Goal: Information Seeking & Learning: Learn about a topic

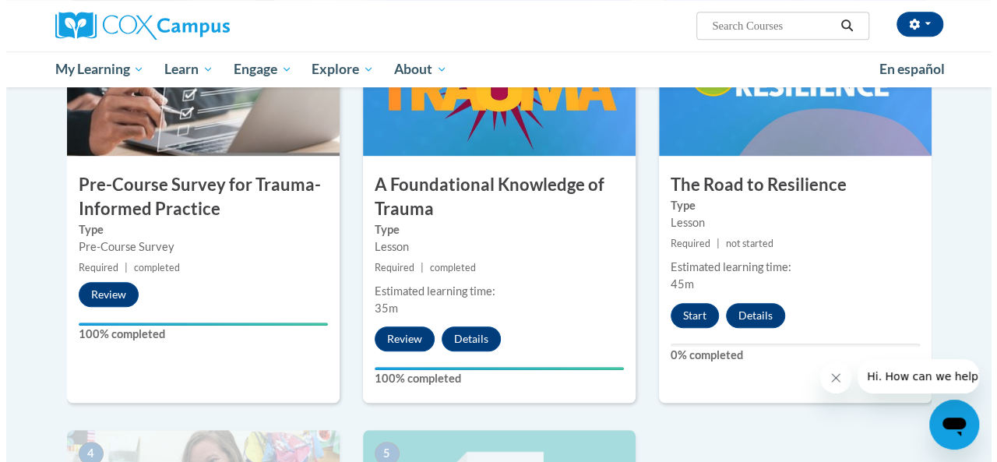
scroll to position [406, 0]
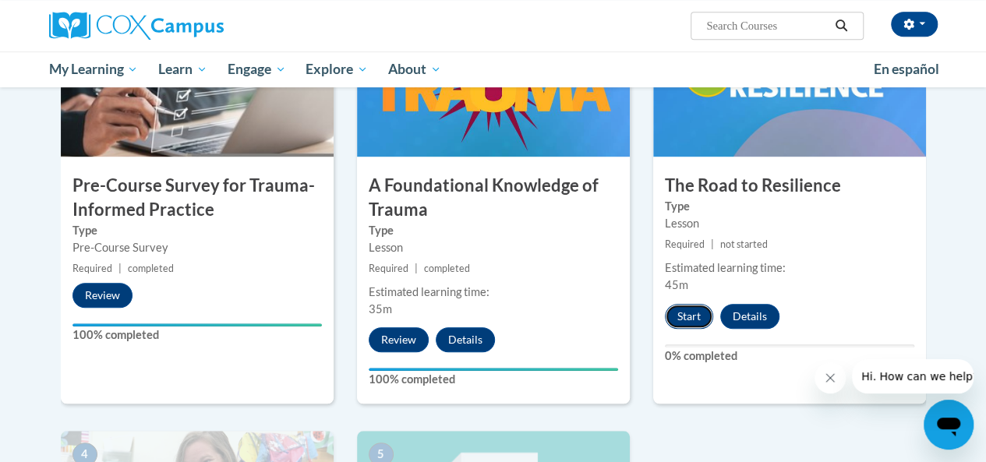
click at [701, 316] on button "Start" at bounding box center [689, 316] width 48 height 25
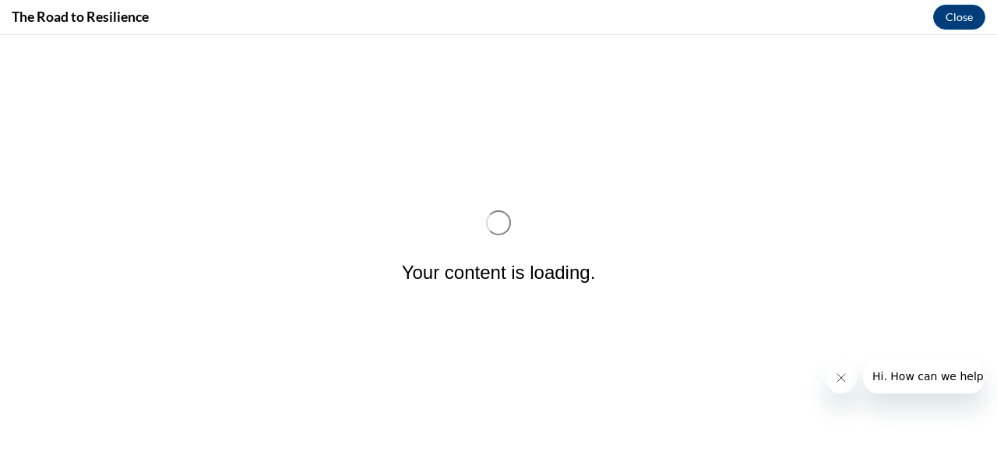
scroll to position [0, 0]
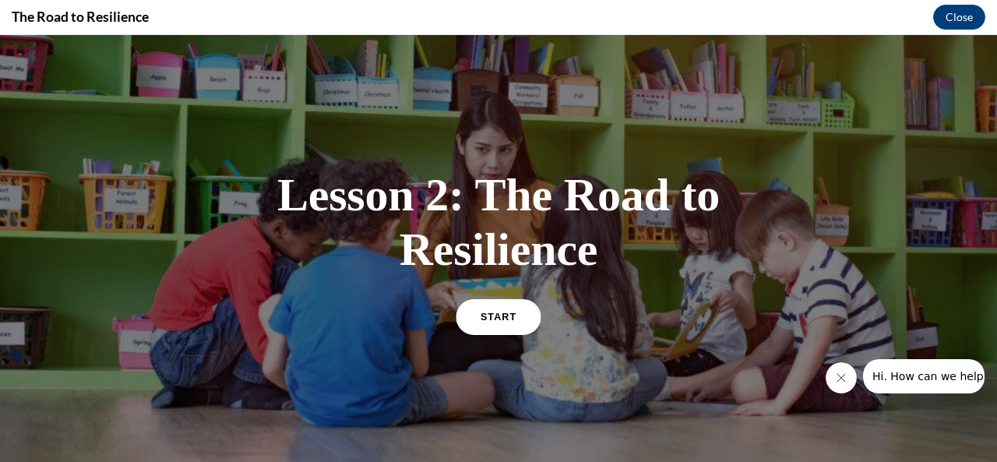
click at [503, 320] on span "START" at bounding box center [499, 317] width 36 height 12
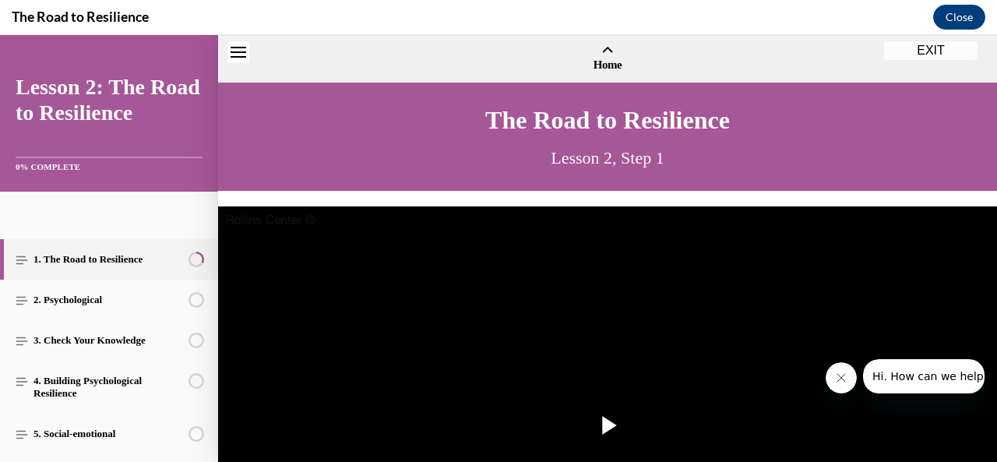
scroll to position [48, 0]
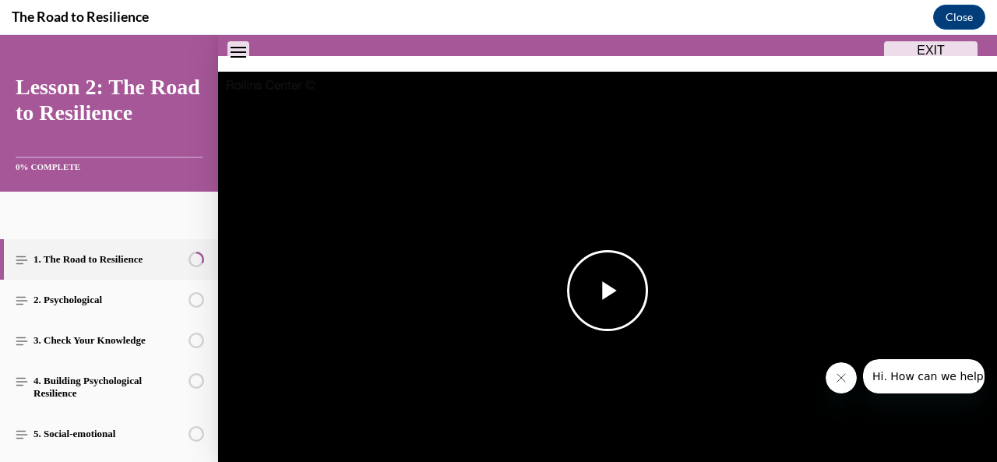
click at [608, 291] on span "Video player" at bounding box center [608, 291] width 0 height 0
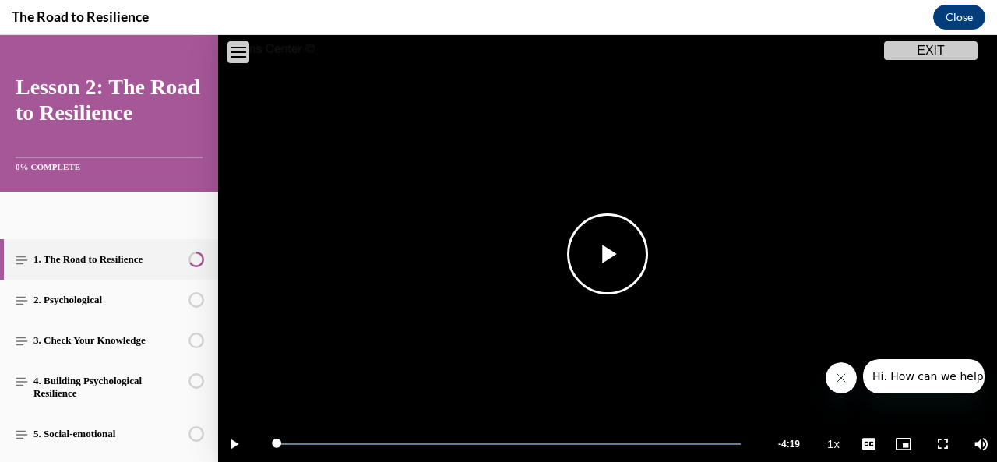
scroll to position [355, 0]
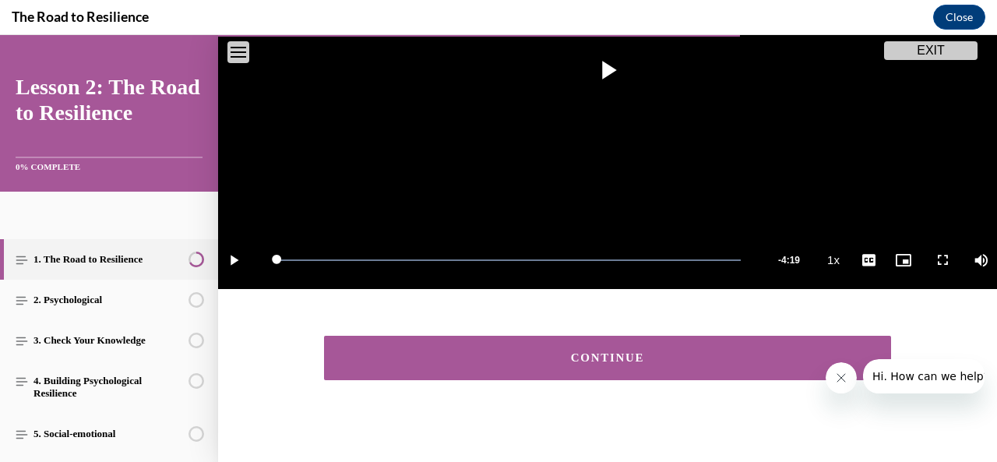
click at [573, 359] on button "CONTINUE" at bounding box center [607, 358] width 567 height 44
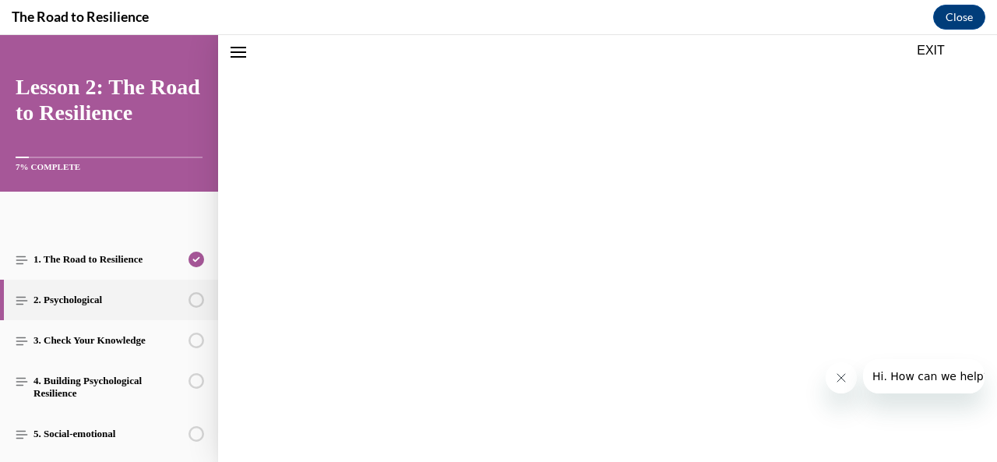
scroll to position [48, 0]
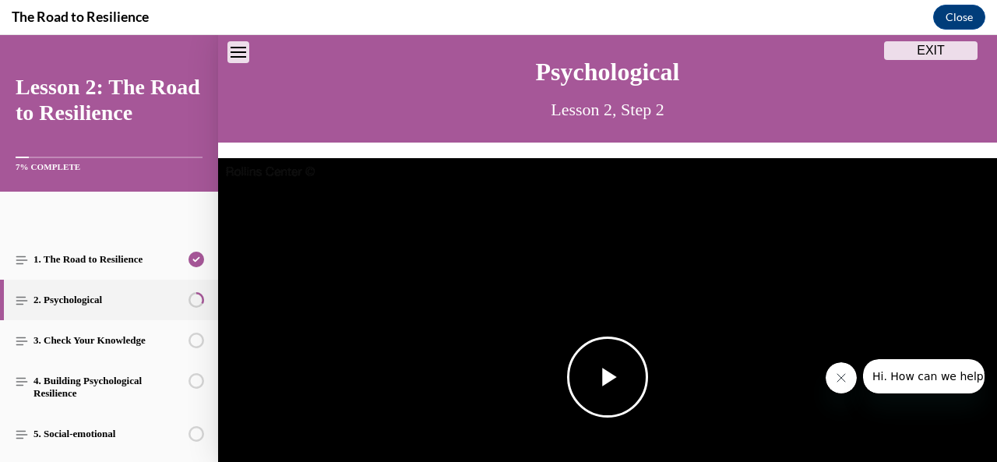
click at [608, 377] on span "Video player" at bounding box center [608, 377] width 0 height 0
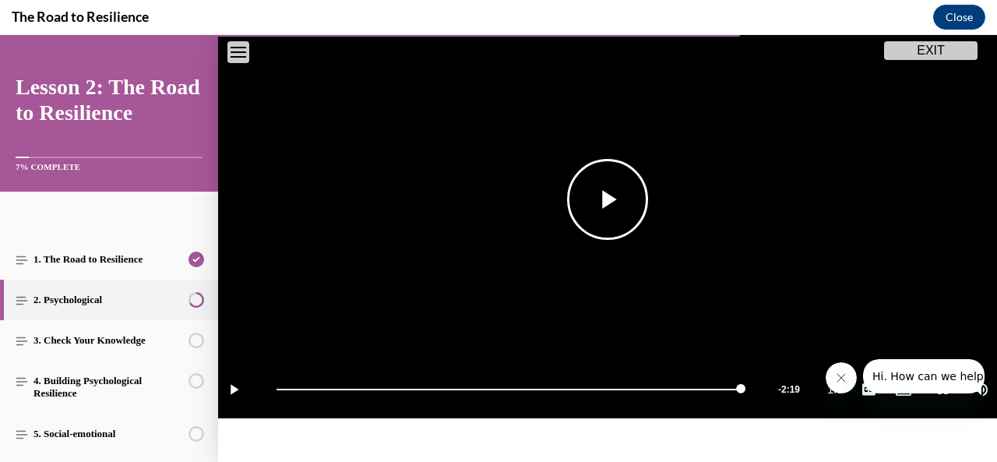
scroll to position [355, 0]
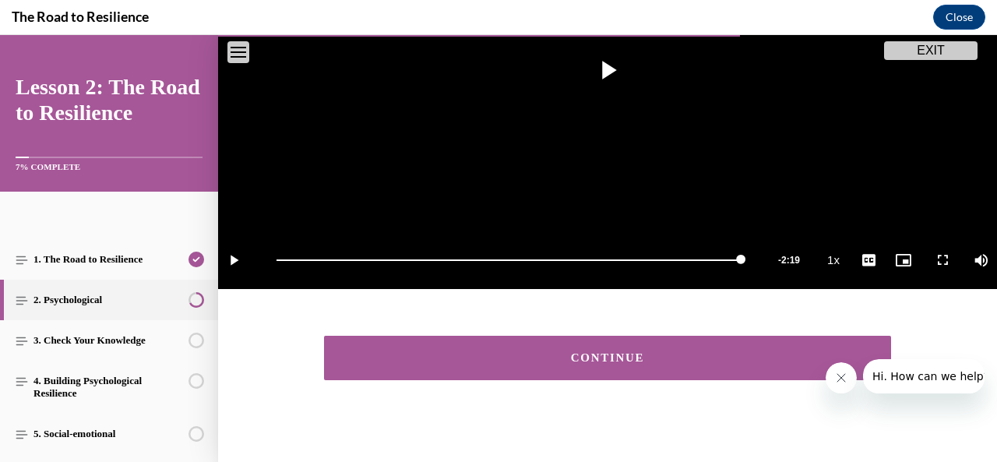
click at [584, 344] on button "CONTINUE" at bounding box center [607, 358] width 567 height 44
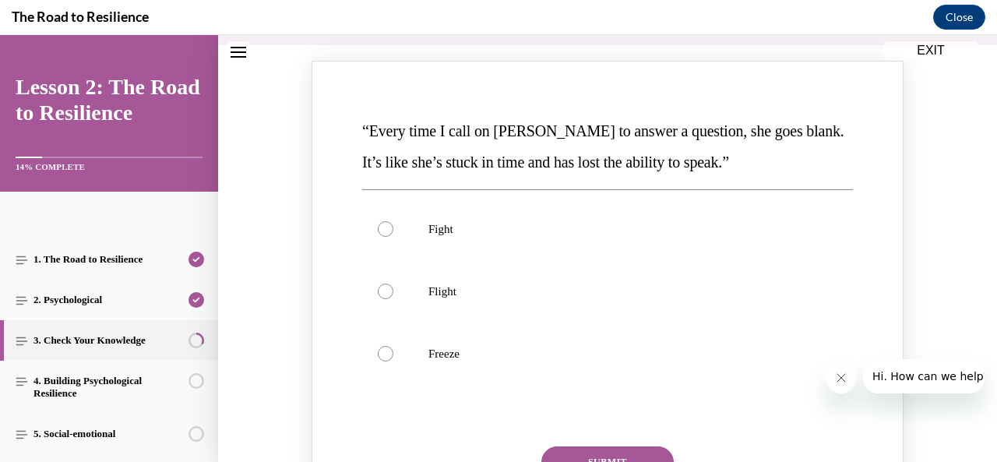
scroll to position [195, 0]
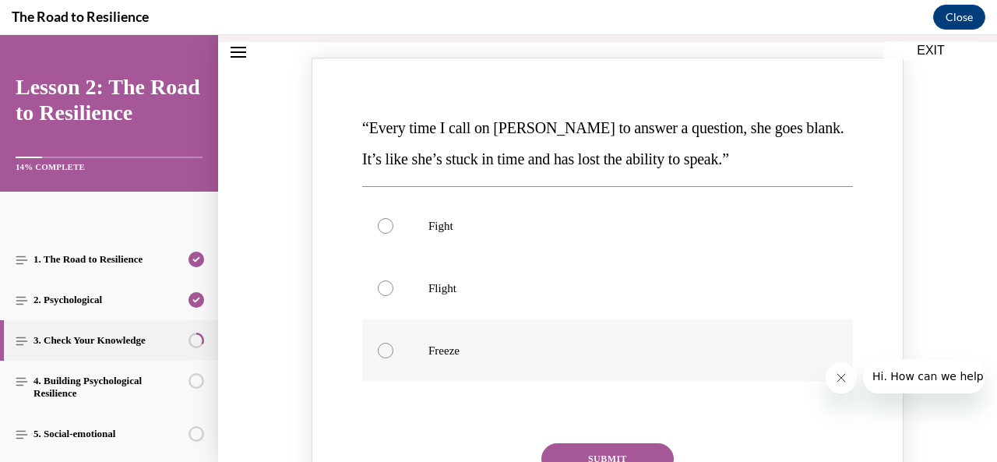
click at [378, 351] on div "Knowledge check: Multiple choice" at bounding box center [386, 351] width 16 height 16
click at [378, 351] on input "Freeze" at bounding box center [386, 351] width 16 height 16
radio input "true"
click at [580, 443] on button "SUBMIT" at bounding box center [608, 458] width 132 height 31
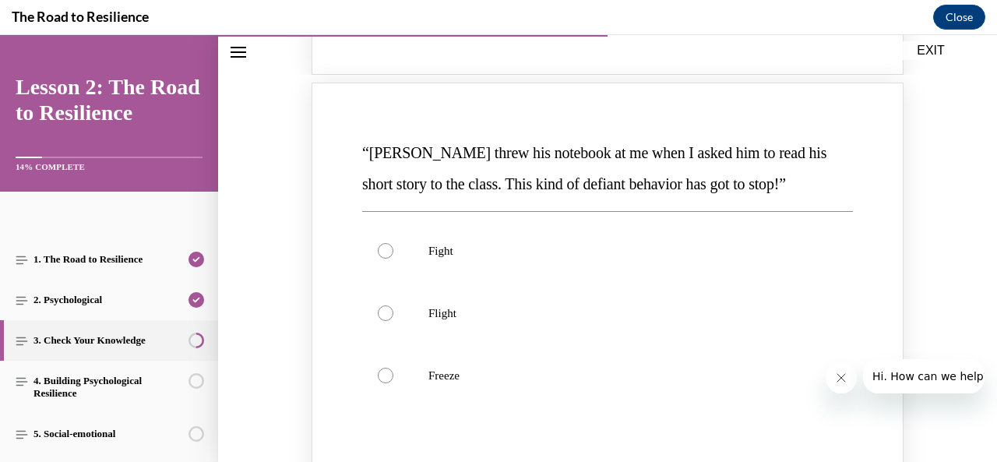
scroll to position [826, 0]
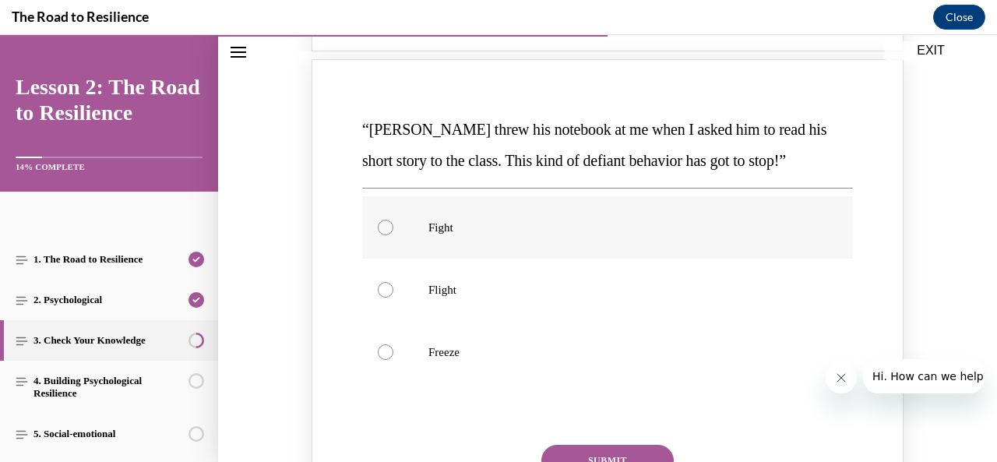
click at [378, 224] on div "Knowledge check: Multiple choice" at bounding box center [386, 228] width 16 height 16
click at [378, 224] on input "Fight" at bounding box center [386, 228] width 16 height 16
radio input "true"
click at [552, 450] on button "SUBMIT" at bounding box center [608, 460] width 132 height 31
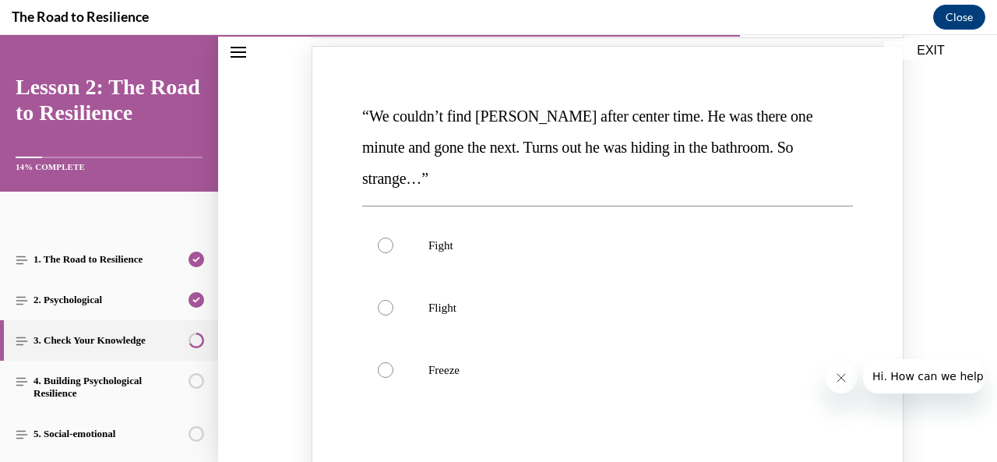
scroll to position [1481, 0]
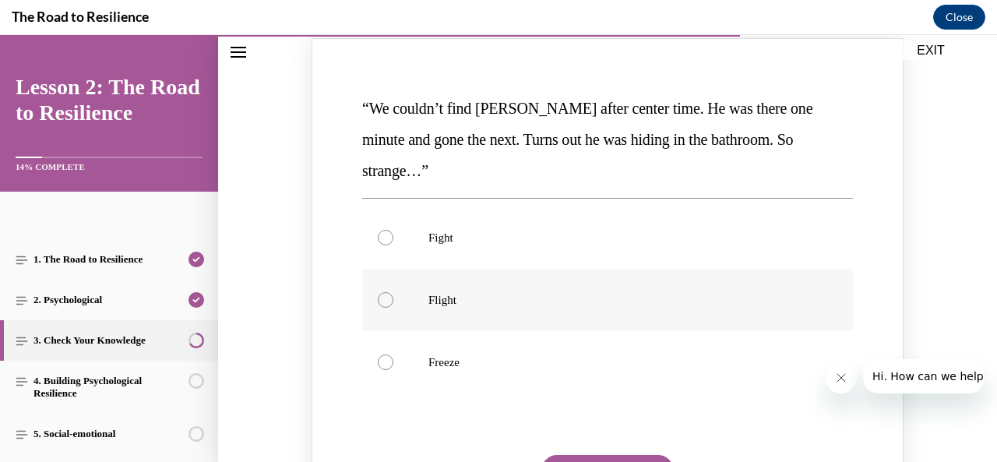
click at [380, 275] on label "Flight" at bounding box center [607, 300] width 491 height 62
click at [380, 292] on input "Flight" at bounding box center [386, 300] width 16 height 16
radio input "true"
click at [591, 455] on button "SUBMIT" at bounding box center [608, 470] width 132 height 31
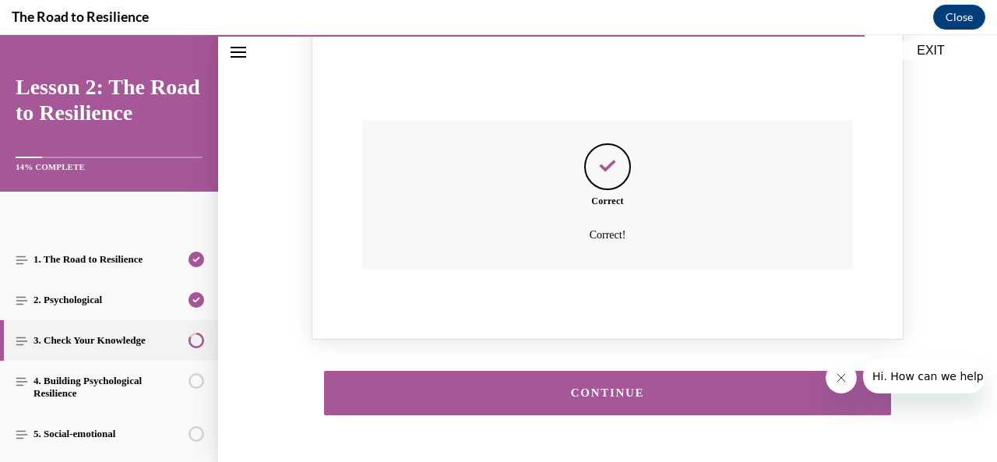
scroll to position [1837, 0]
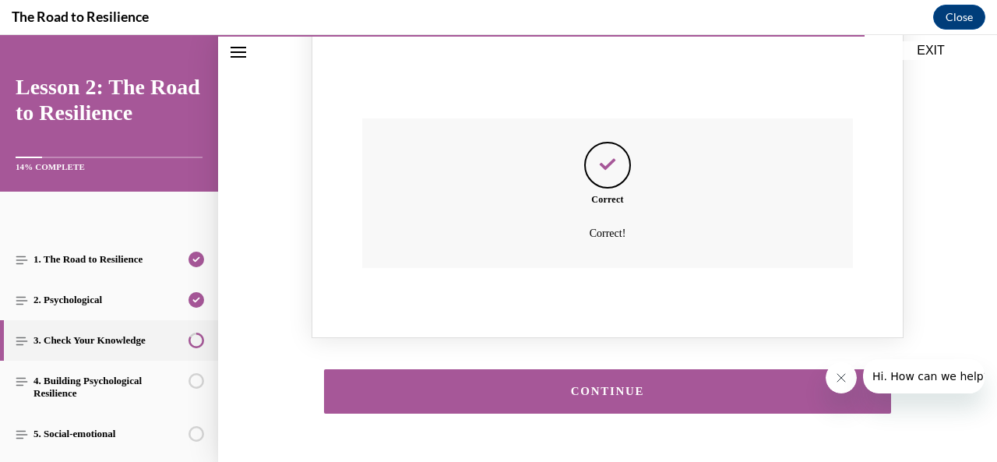
click at [616, 369] on button "CONTINUE" at bounding box center [607, 391] width 567 height 44
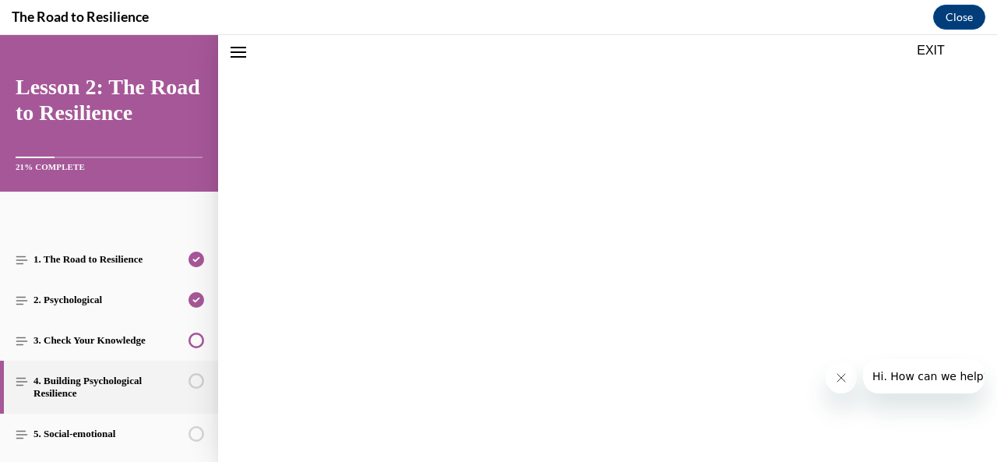
scroll to position [1796, 0]
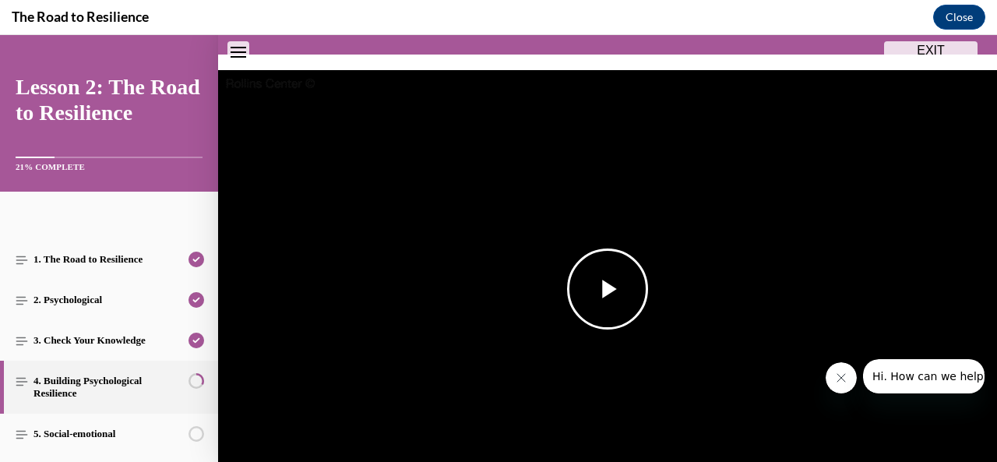
click at [608, 289] on span "Video player" at bounding box center [608, 289] width 0 height 0
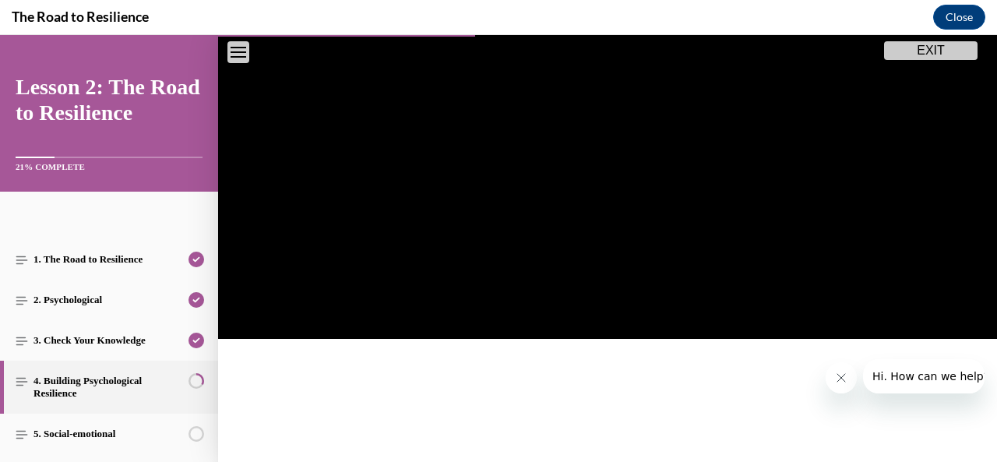
scroll to position [313, 0]
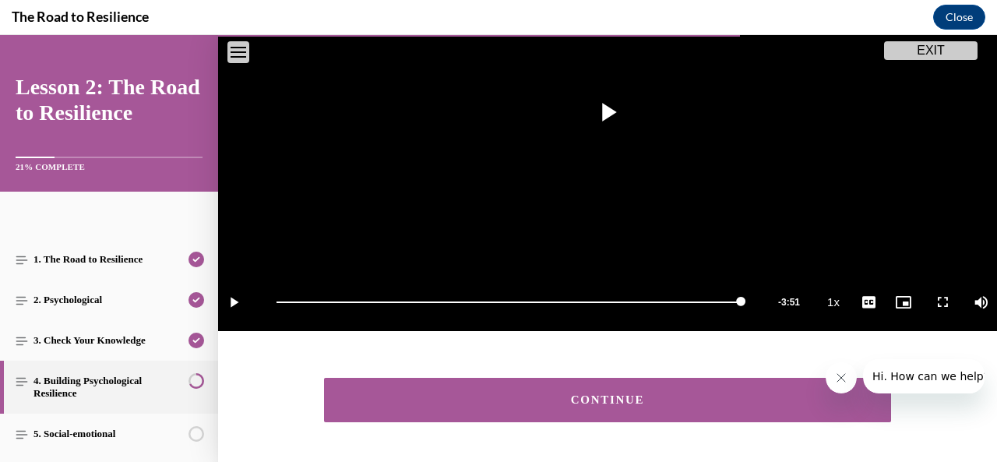
click at [584, 394] on div "CONTINUE" at bounding box center [607, 400] width 519 height 12
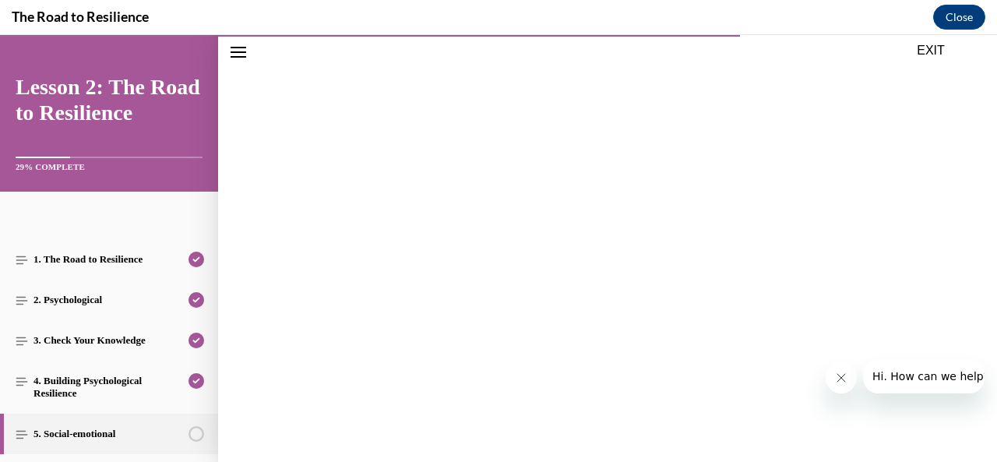
scroll to position [48, 0]
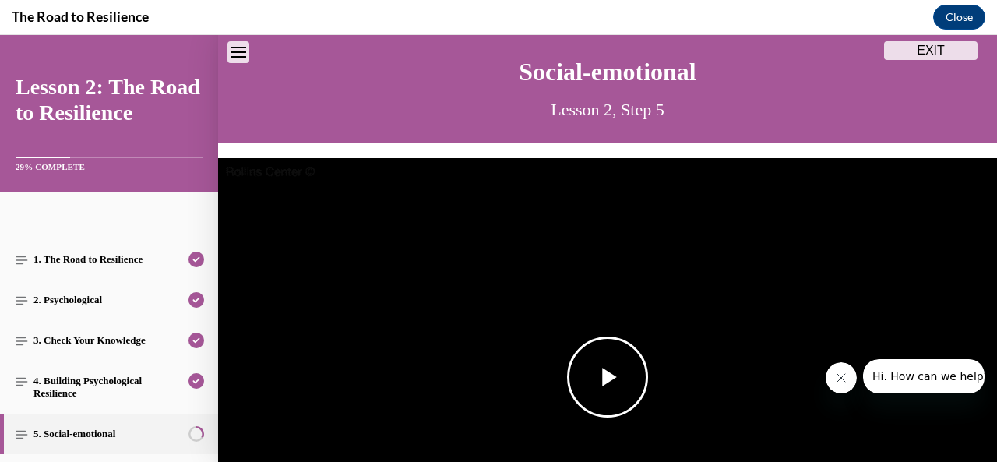
click at [608, 377] on span "Video player" at bounding box center [608, 377] width 0 height 0
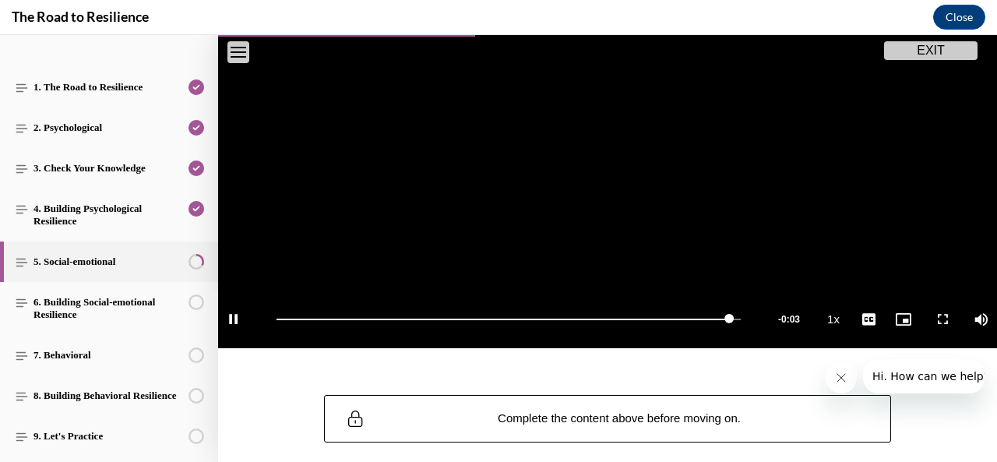
scroll to position [296, 0]
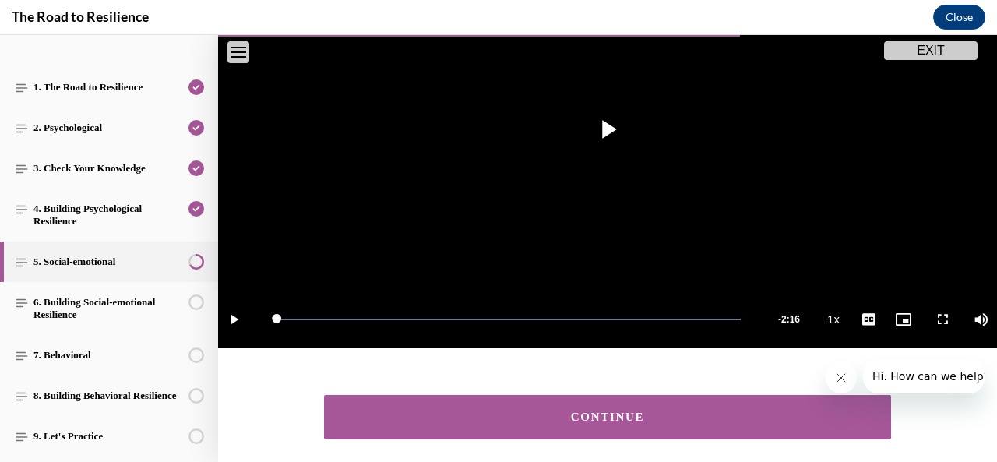
click at [572, 411] on div "CONTINUE" at bounding box center [607, 417] width 519 height 12
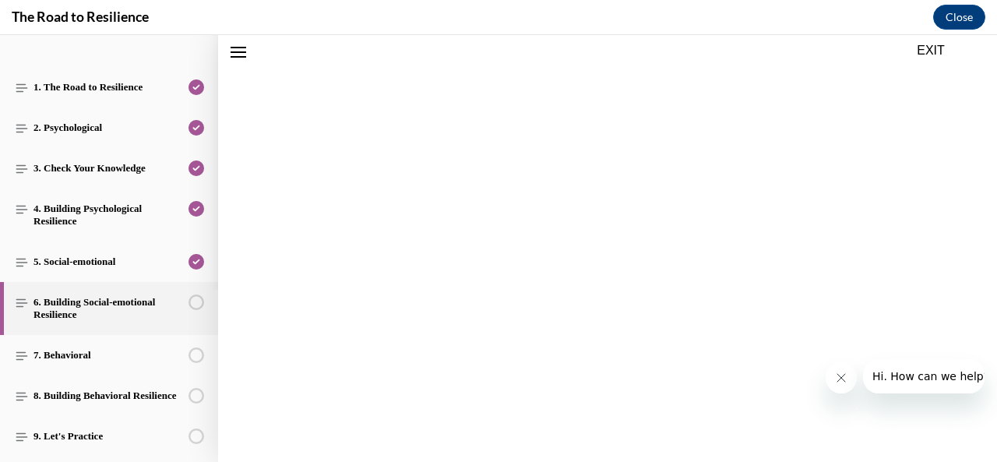
scroll to position [48, 0]
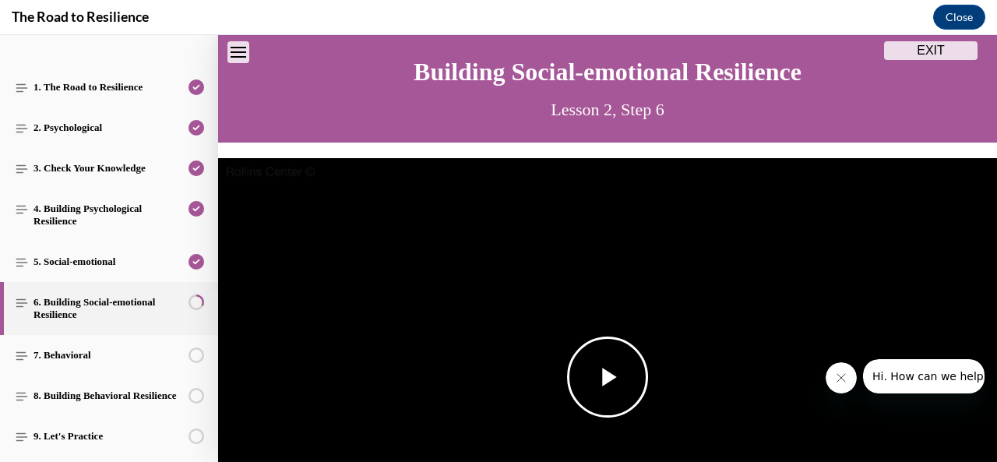
click at [608, 377] on span "Video player" at bounding box center [608, 377] width 0 height 0
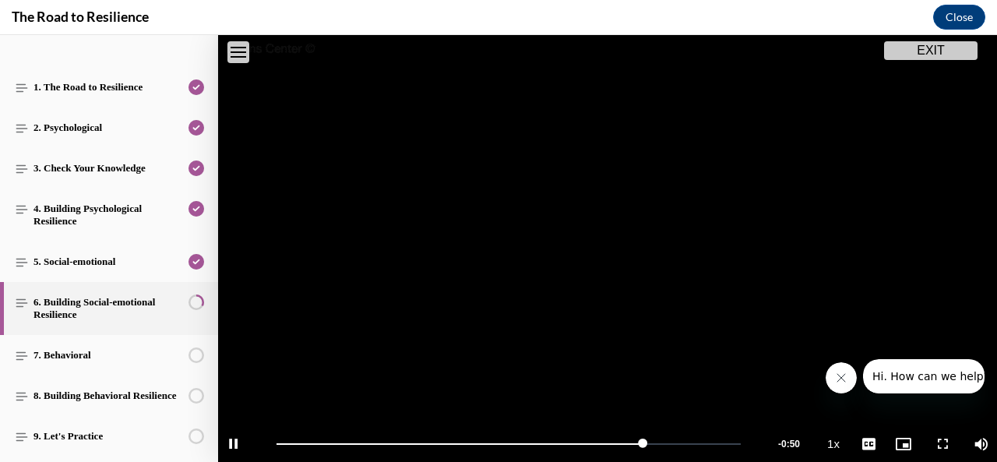
click at [866, 206] on video "Video player" at bounding box center [607, 254] width 779 height 439
click at [608, 254] on span "Video player" at bounding box center [608, 254] width 0 height 0
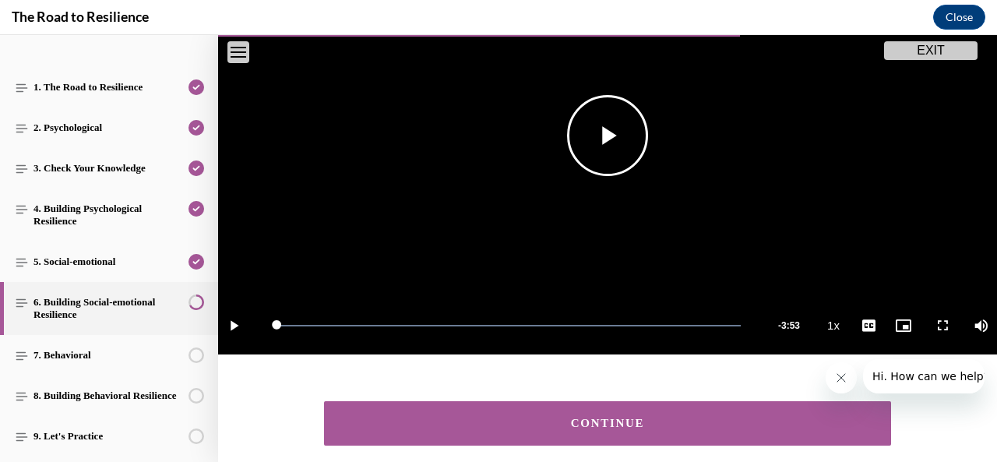
scroll to position [355, 0]
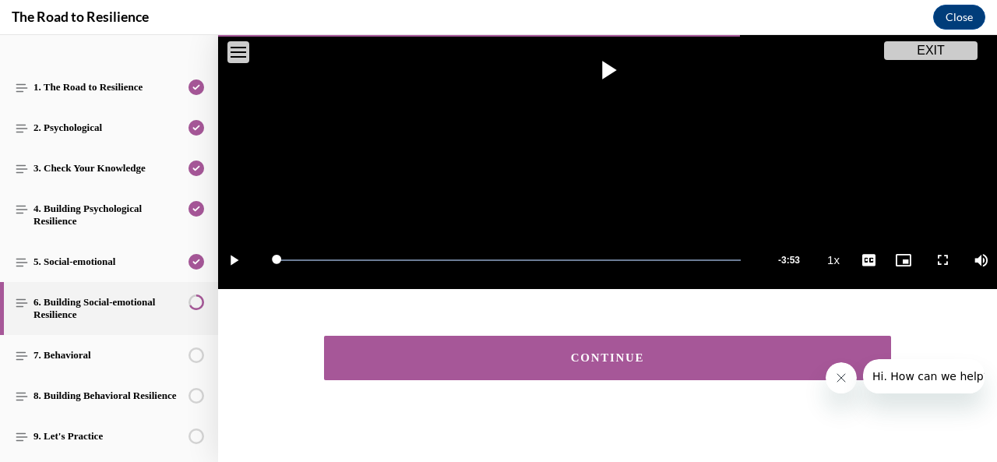
click at [595, 352] on div "CONTINUE" at bounding box center [607, 358] width 519 height 12
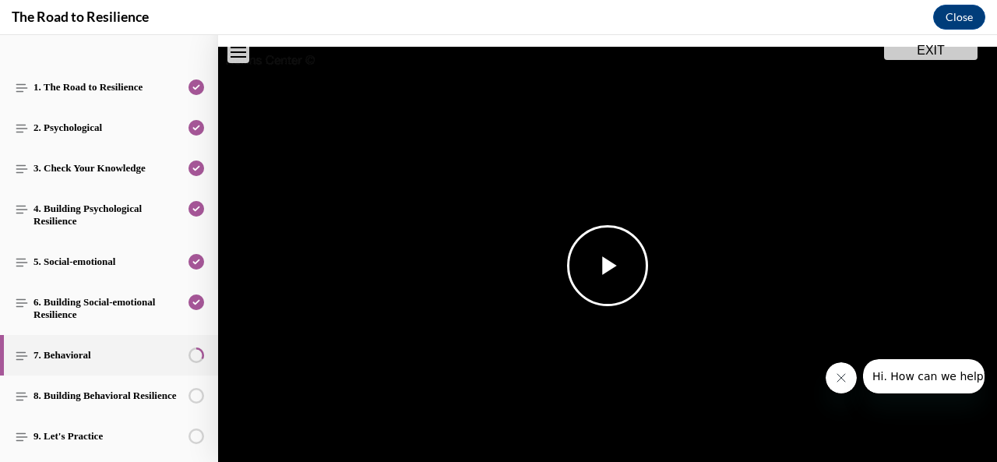
scroll to position [161, 0]
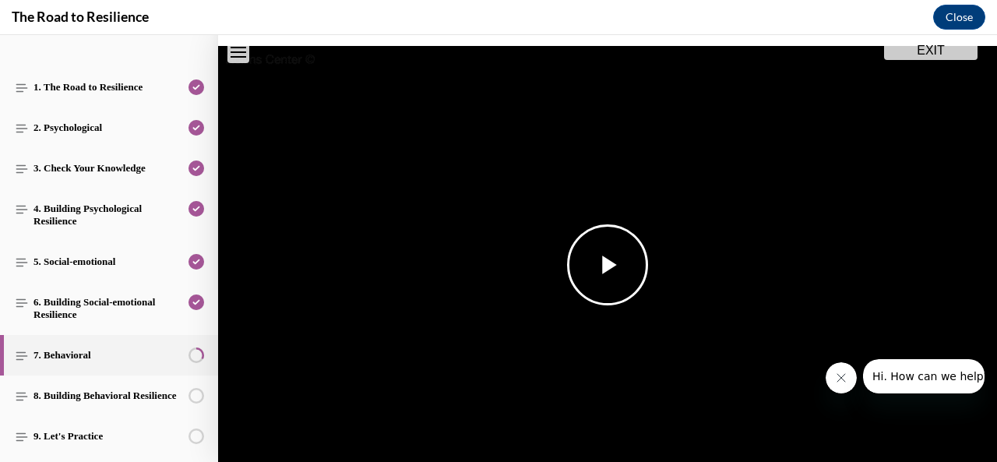
click at [608, 265] on span "Video player" at bounding box center [608, 265] width 0 height 0
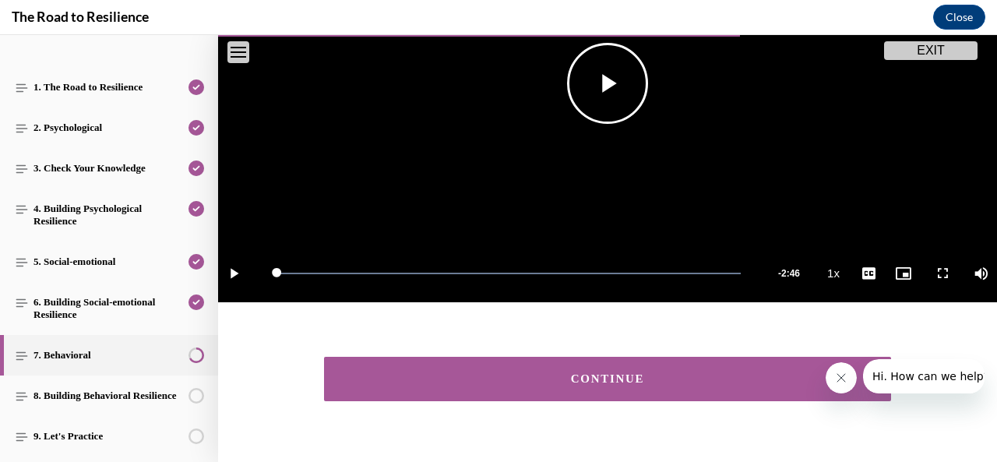
scroll to position [371, 0]
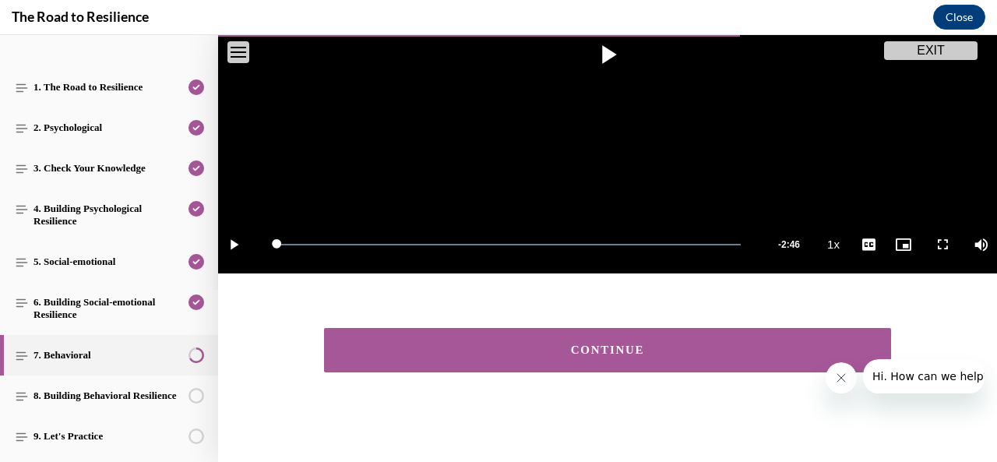
click at [631, 333] on button "CONTINUE" at bounding box center [607, 350] width 567 height 44
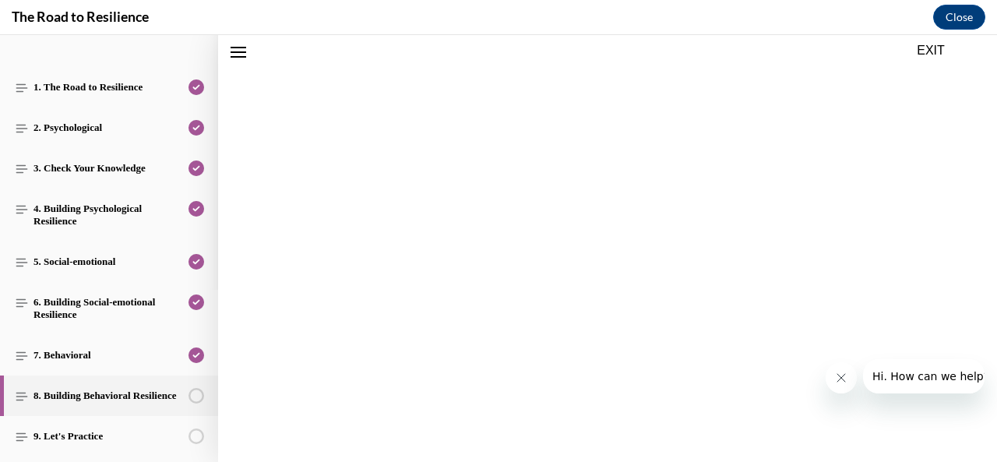
scroll to position [48, 0]
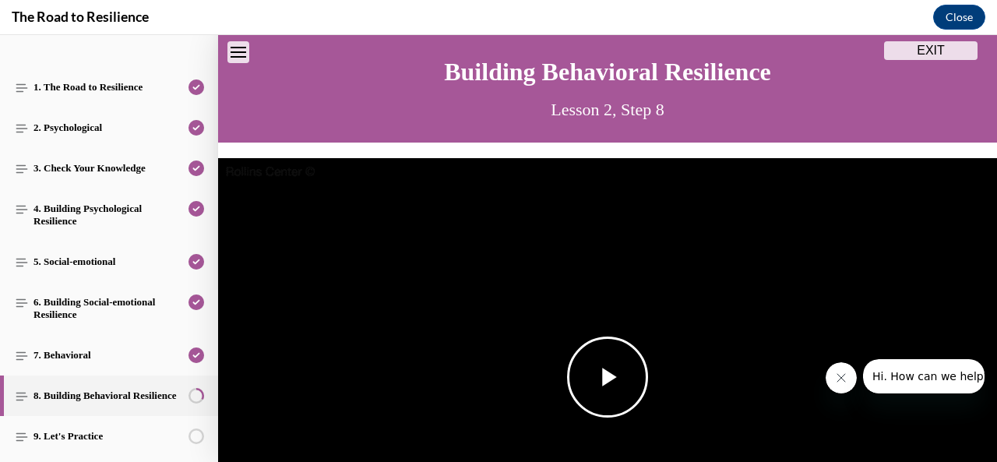
click at [608, 377] on span "Video player" at bounding box center [608, 377] width 0 height 0
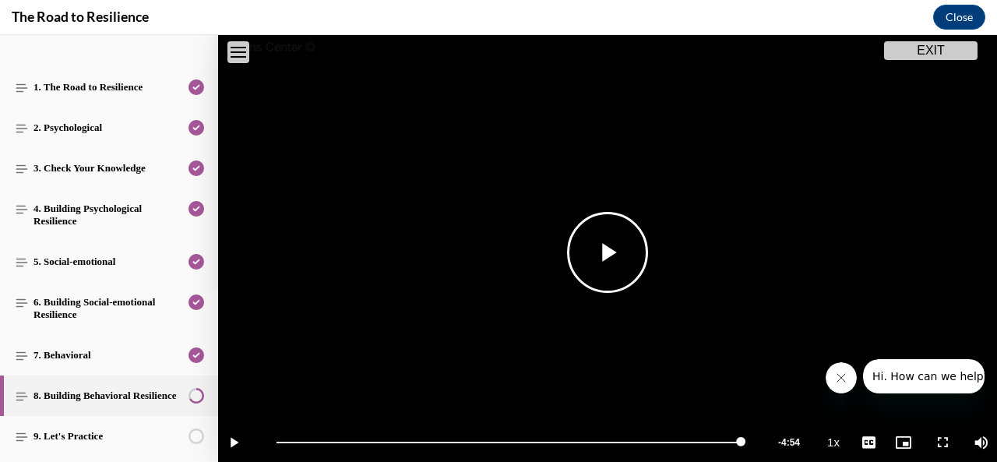
scroll to position [371, 0]
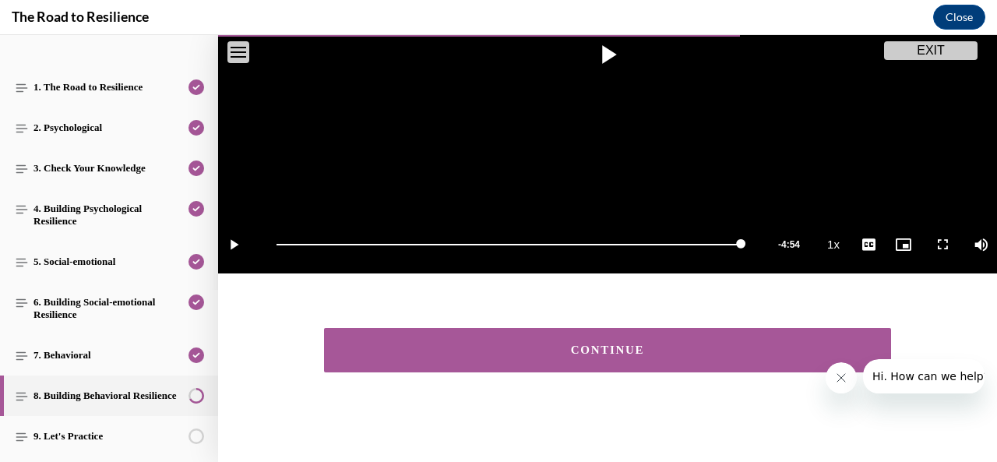
click at [571, 334] on button "CONTINUE" at bounding box center [607, 350] width 567 height 44
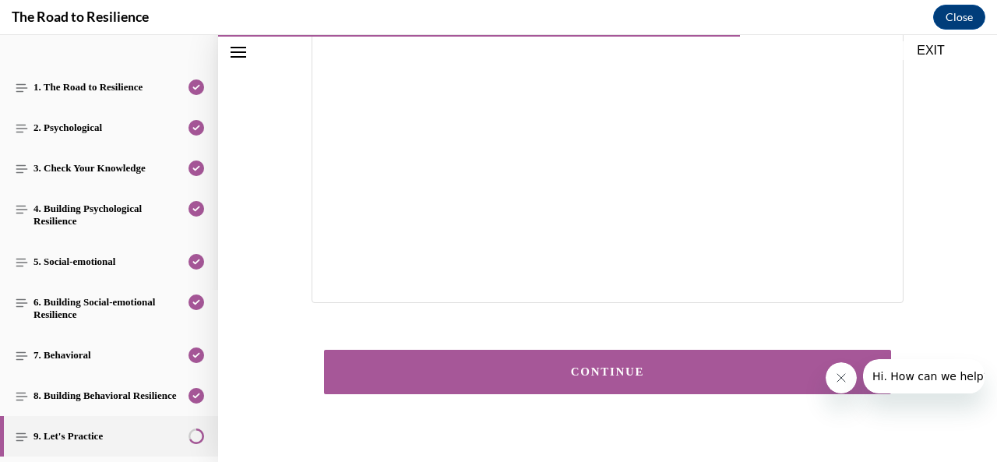
scroll to position [418, 0]
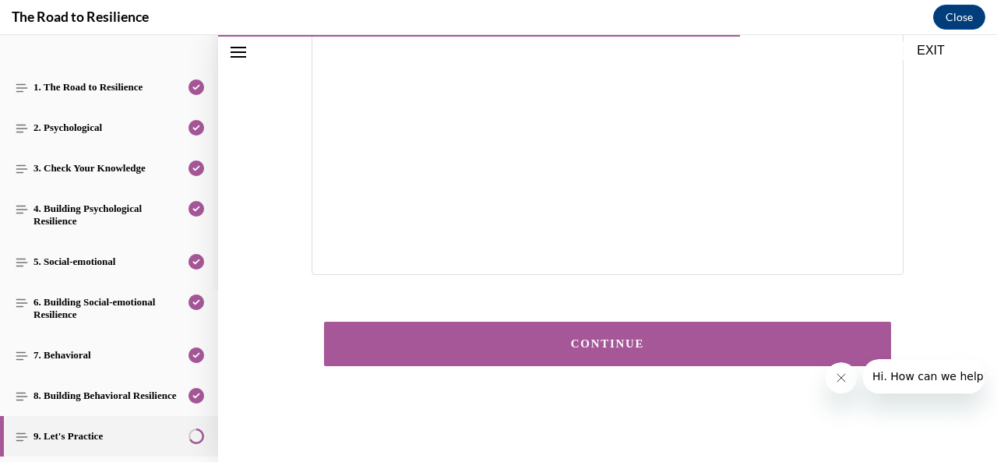
click at [609, 339] on div "CONTINUE" at bounding box center [607, 344] width 519 height 12
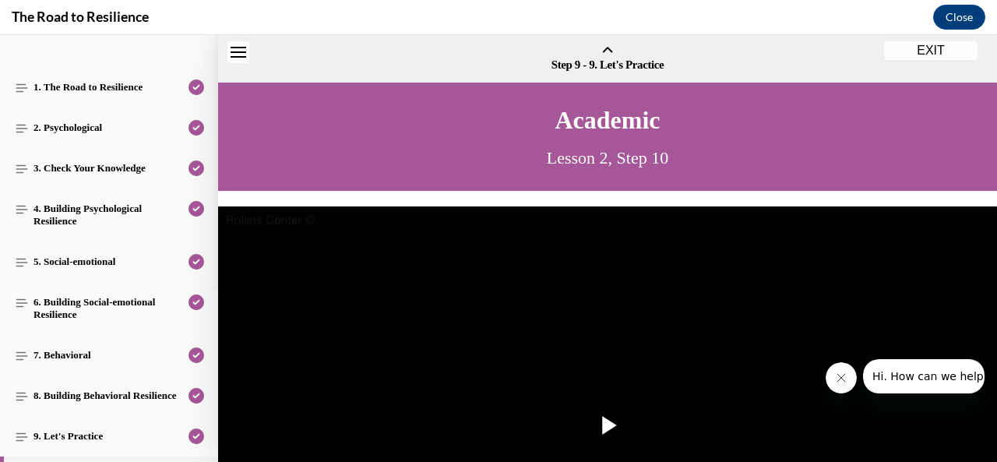
scroll to position [48, 0]
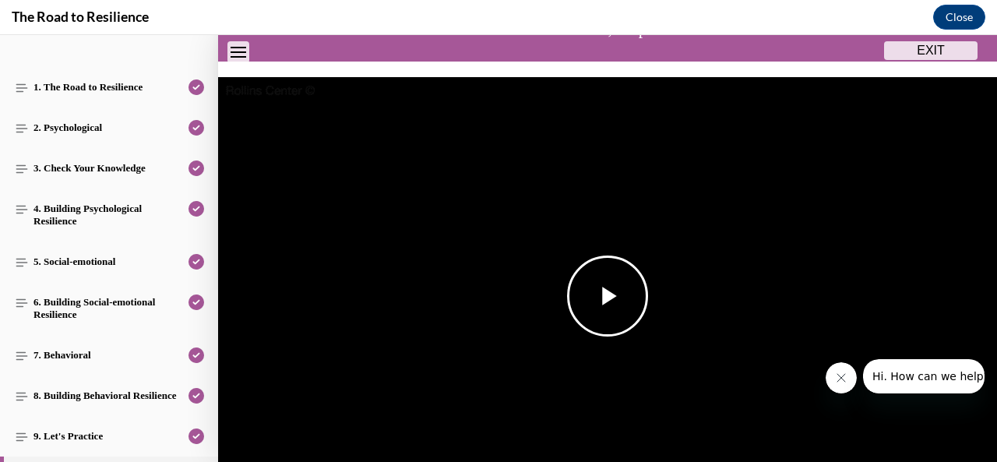
click at [608, 296] on span "Video player" at bounding box center [608, 296] width 0 height 0
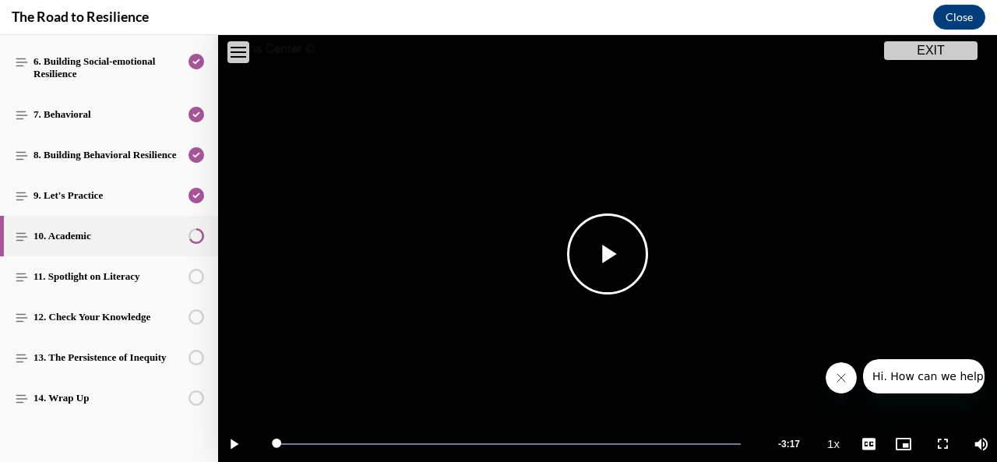
scroll to position [371, 0]
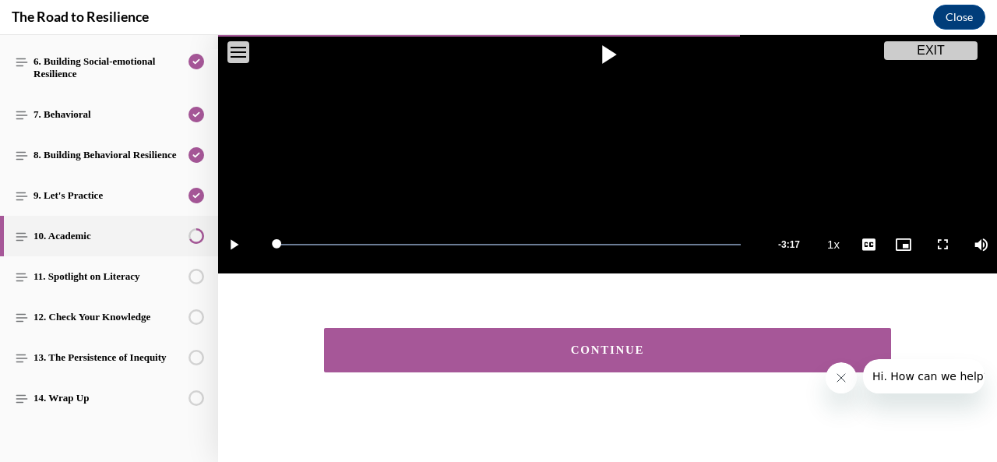
click at [580, 345] on div "CONTINUE" at bounding box center [607, 350] width 519 height 12
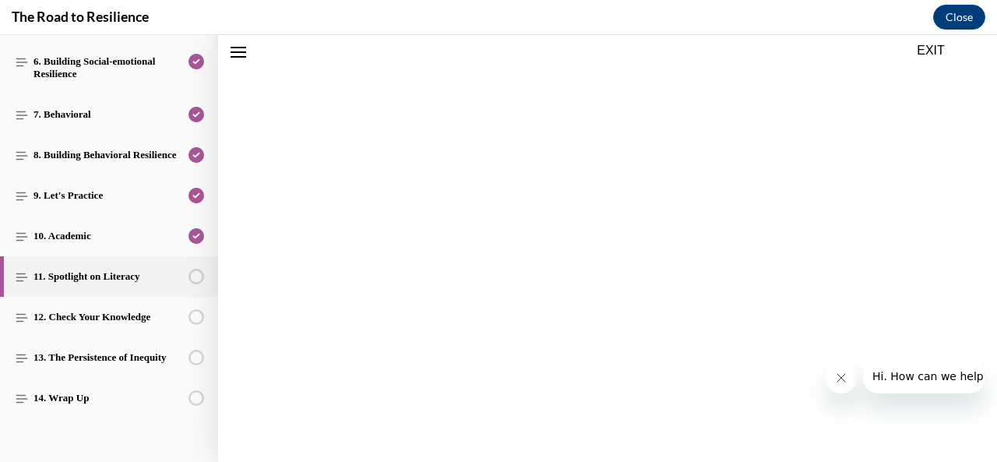
scroll to position [48, 0]
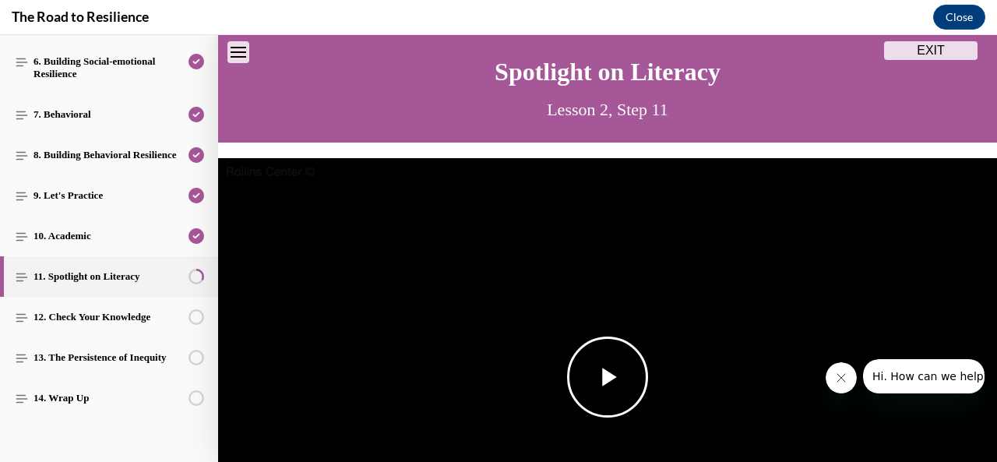
click at [608, 377] on span "Video player" at bounding box center [608, 377] width 0 height 0
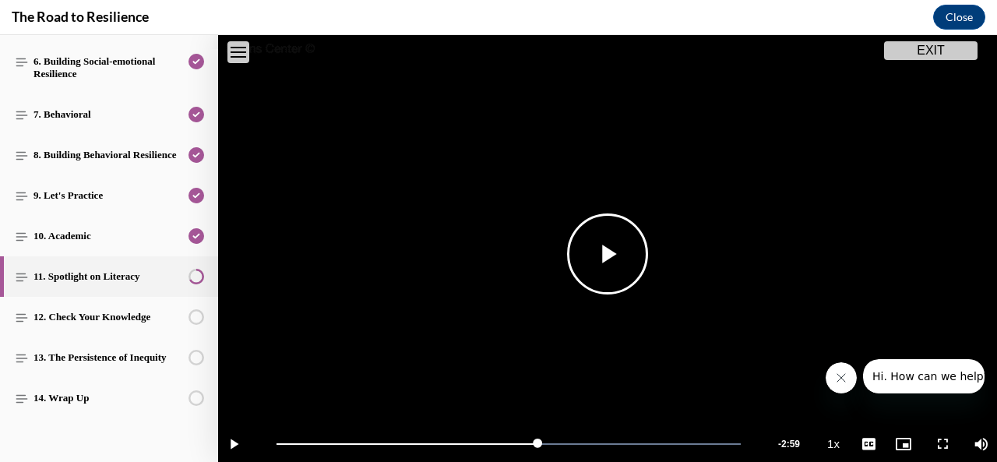
scroll to position [371, 0]
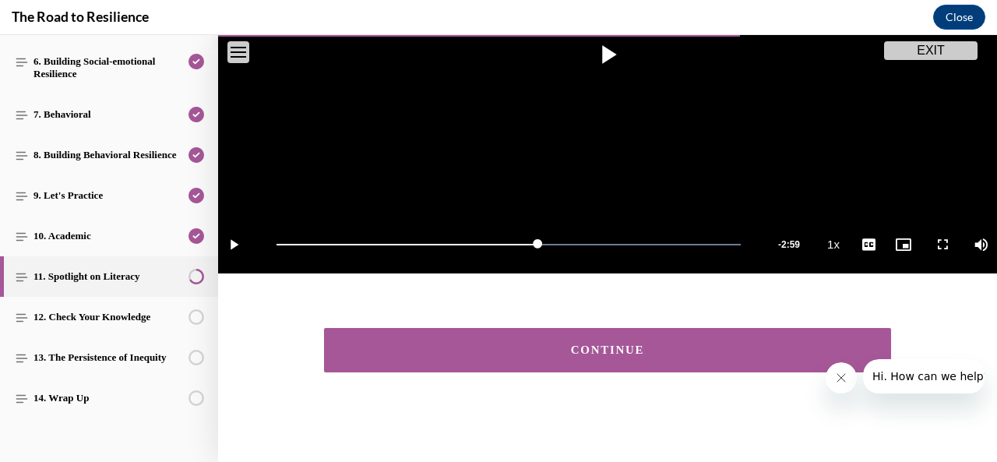
click at [597, 346] on div "CONTINUE" at bounding box center [607, 350] width 519 height 12
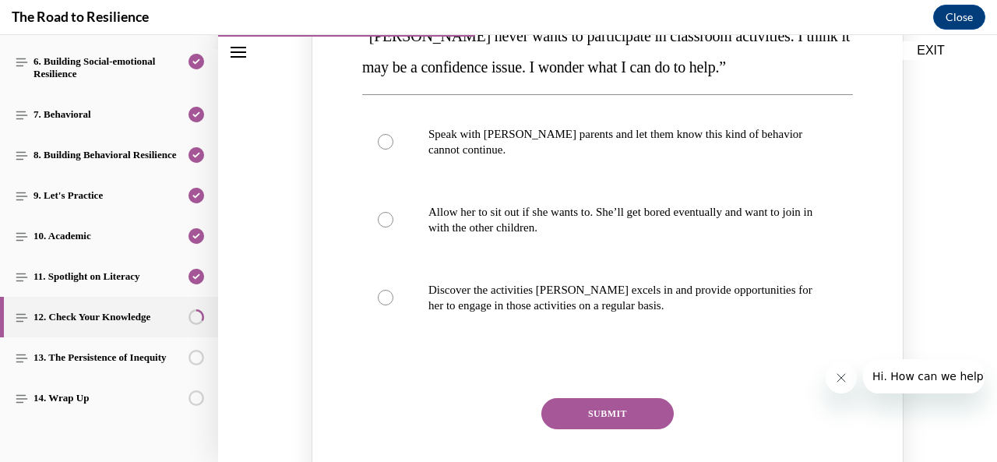
scroll to position [288, 0]
click at [380, 304] on label "Discover the activities [PERSON_NAME] excels in and provide opportunities for h…" at bounding box center [607, 297] width 491 height 78
click at [380, 304] on input "Discover the activities [PERSON_NAME] excels in and provide opportunities for h…" at bounding box center [386, 297] width 16 height 16
radio input "true"
click at [624, 425] on button "SUBMIT" at bounding box center [608, 412] width 132 height 31
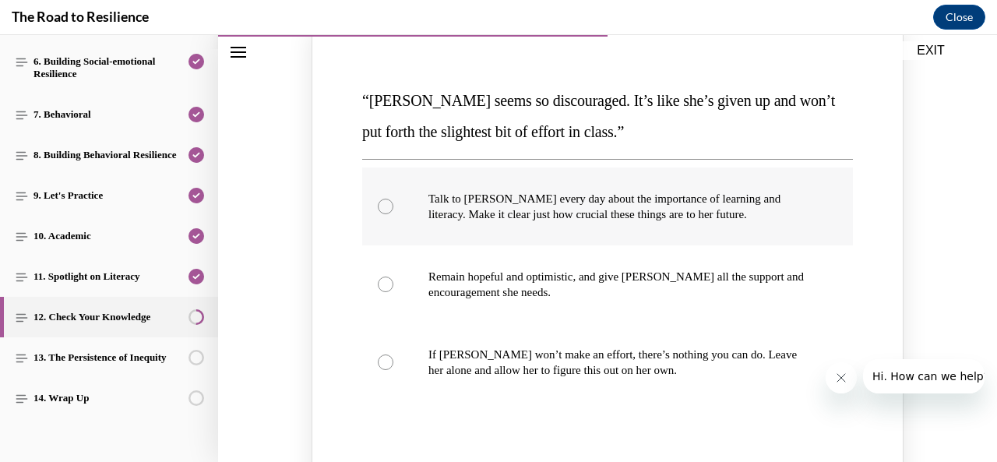
scroll to position [904, 0]
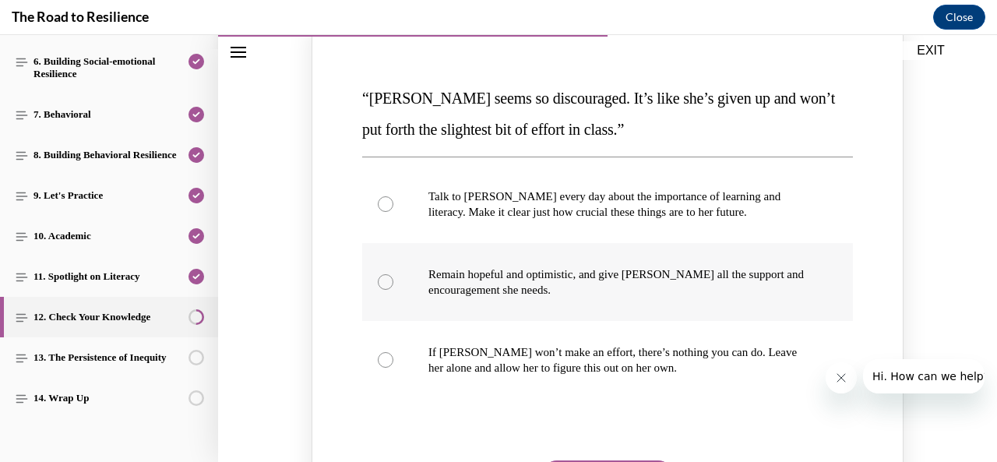
click at [378, 282] on div "Knowledge check: Multiple choice" at bounding box center [386, 282] width 16 height 16
click at [378, 282] on input "Remain hopeful and optimistic, and give [PERSON_NAME] all the support and encou…" at bounding box center [386, 282] width 16 height 16
radio input "true"
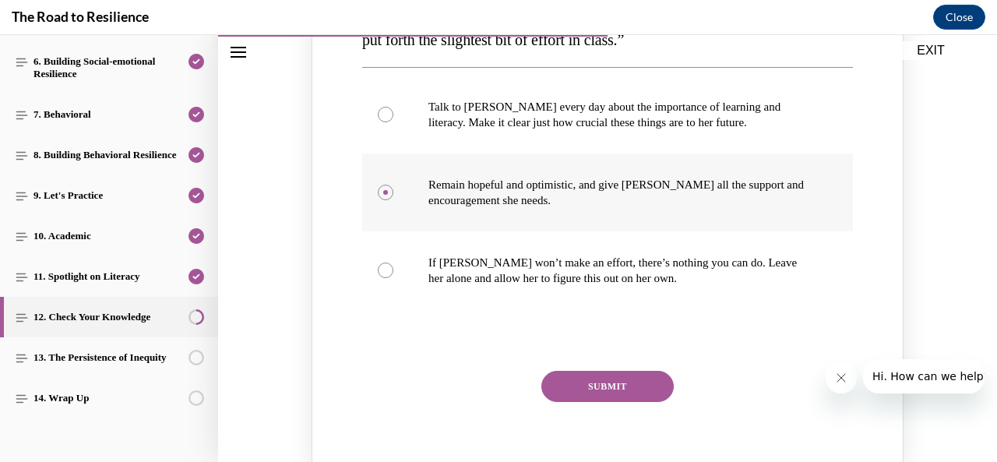
scroll to position [994, 0]
click at [599, 390] on button "SUBMIT" at bounding box center [608, 385] width 132 height 31
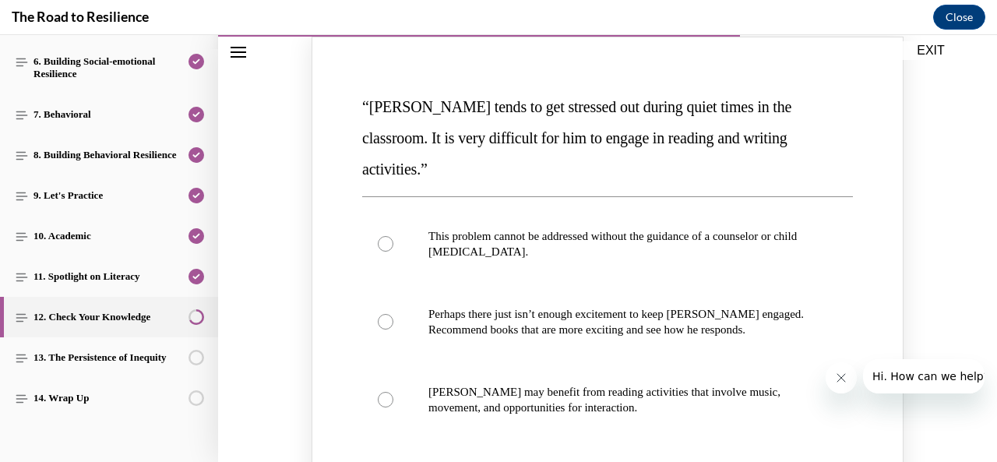
scroll to position [1571, 0]
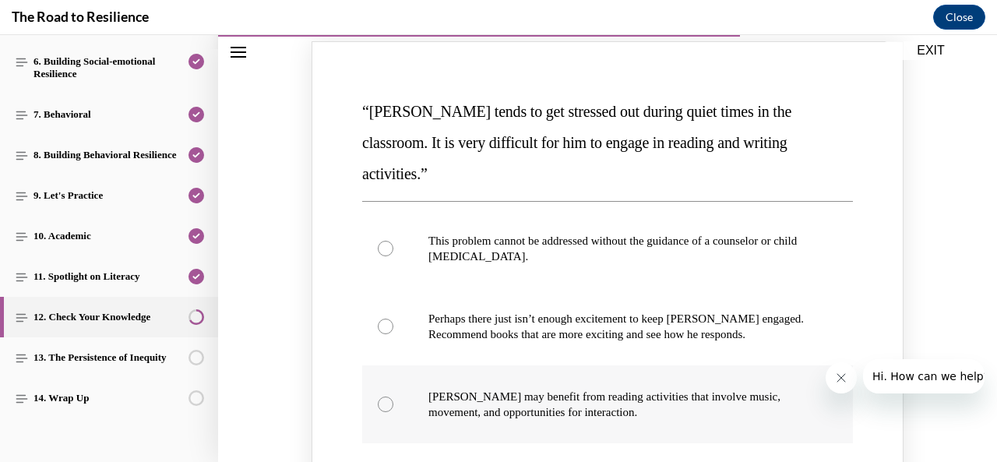
click at [380, 397] on div "Knowledge check: Multiple choice" at bounding box center [386, 405] width 16 height 16
click at [380, 397] on input "[PERSON_NAME] may benefit from reading activities that involve music, movement,…" at bounding box center [386, 405] width 16 height 16
radio input "true"
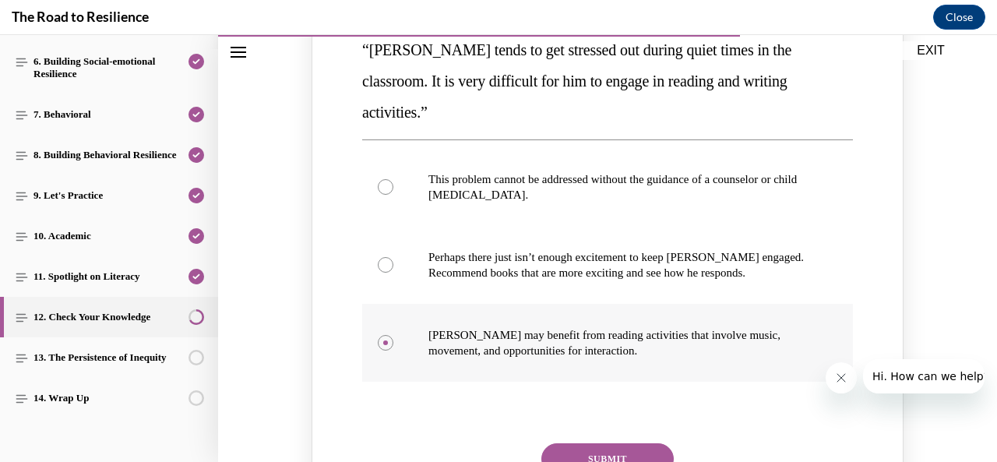
scroll to position [1633, 0]
click at [591, 443] on button "SUBMIT" at bounding box center [608, 458] width 132 height 31
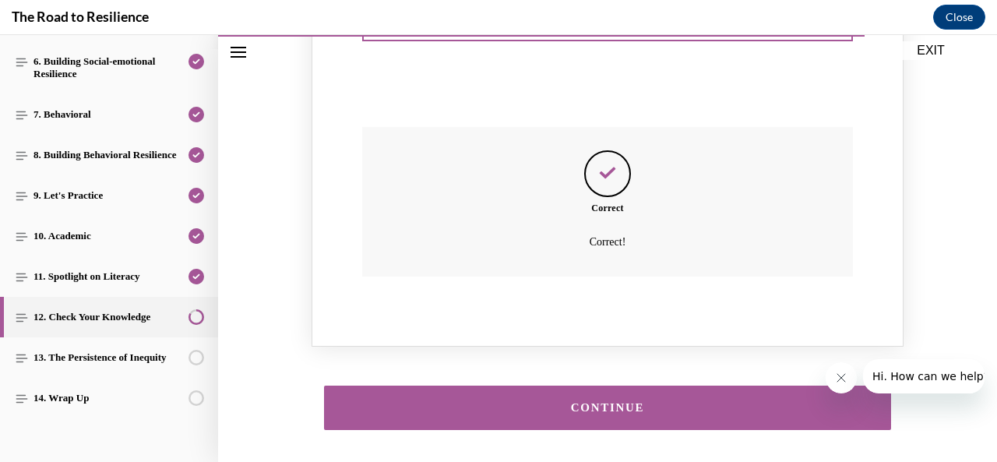
scroll to position [1970, 0]
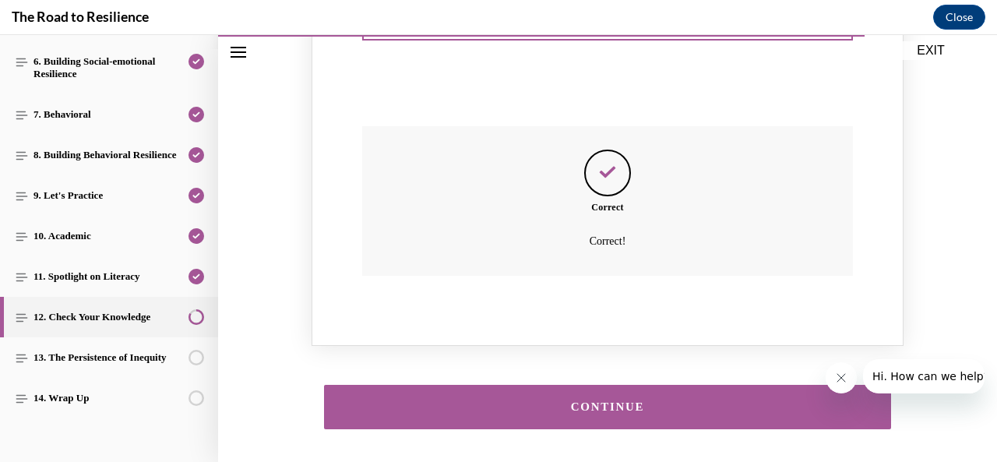
click at [611, 401] on div "CONTINUE" at bounding box center [607, 407] width 519 height 12
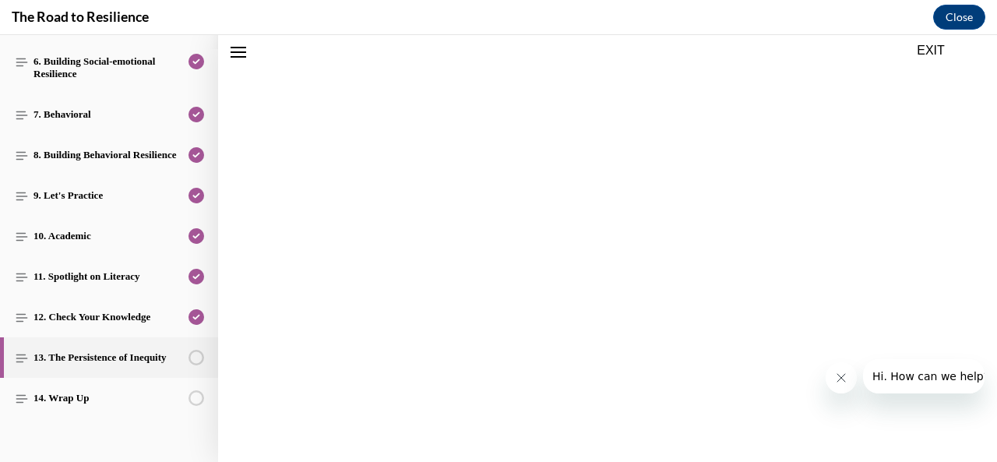
scroll to position [48, 0]
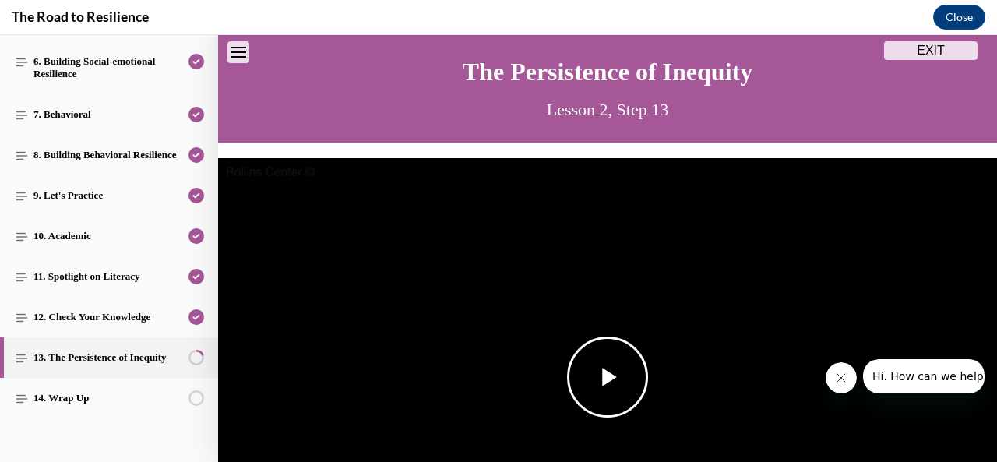
click at [608, 377] on span "Video player" at bounding box center [608, 377] width 0 height 0
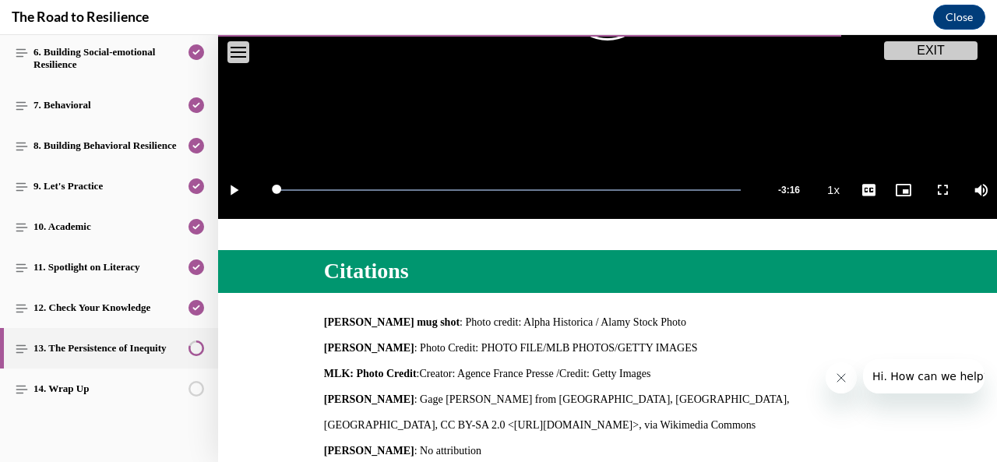
scroll to position [650, 0]
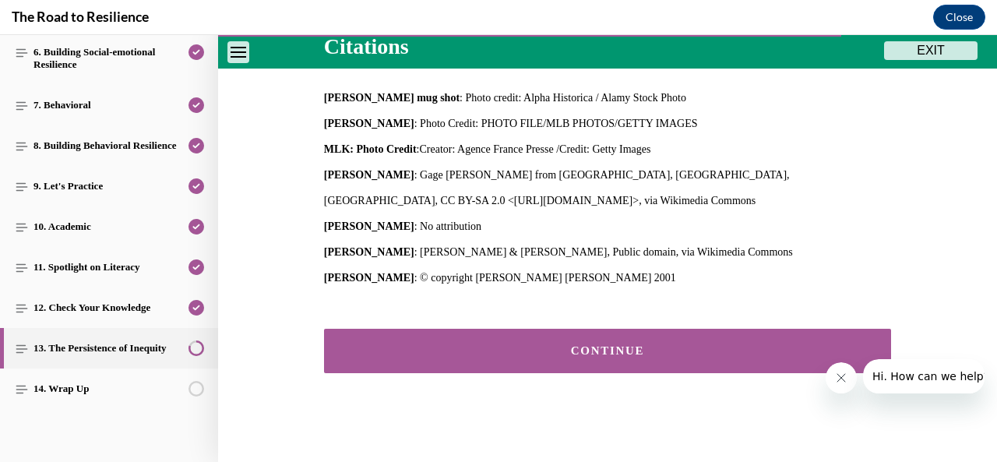
click at [589, 345] on div "CONTINUE" at bounding box center [607, 351] width 519 height 12
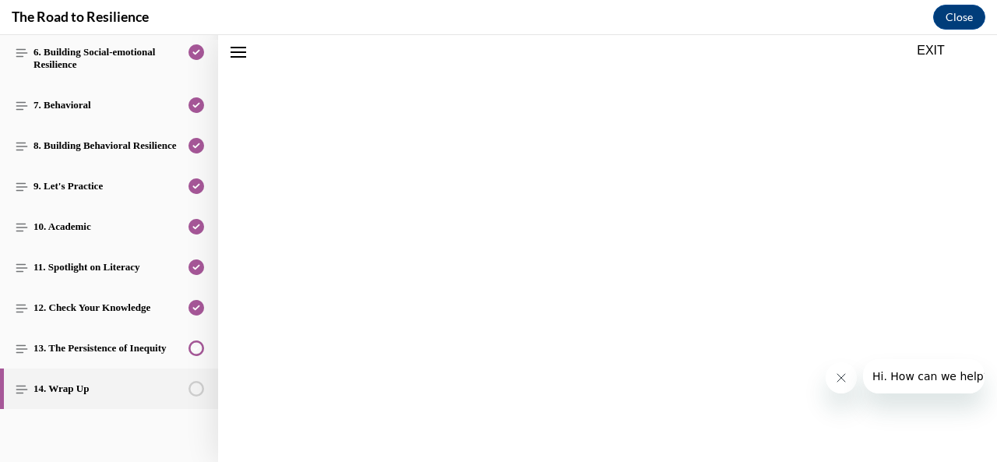
scroll to position [602, 0]
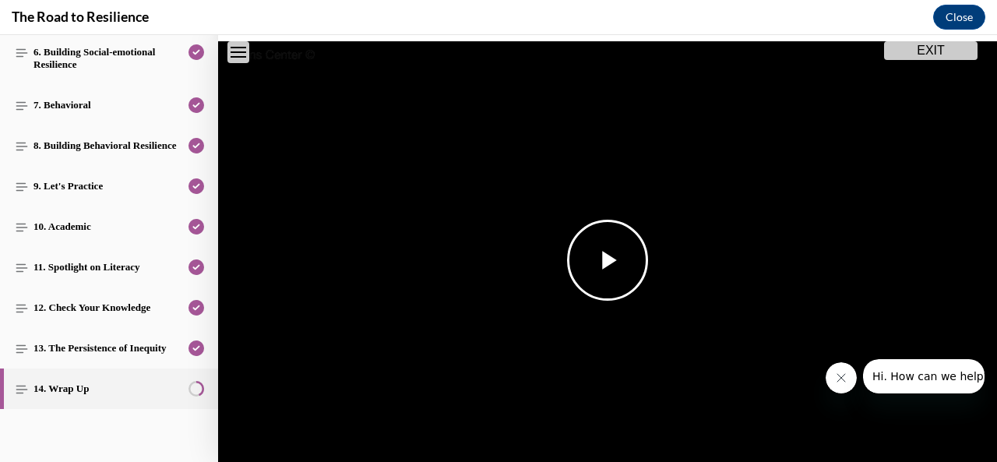
click at [608, 260] on span "Video player" at bounding box center [608, 260] width 0 height 0
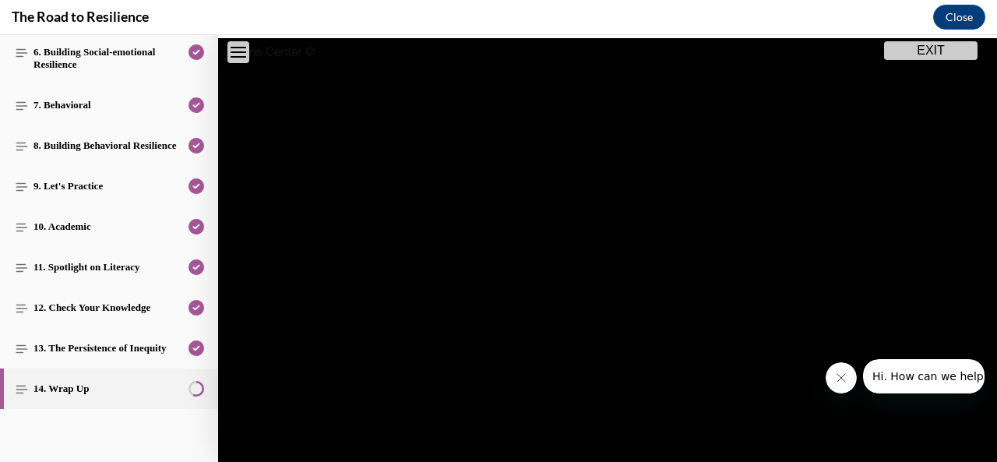
scroll to position [168, 0]
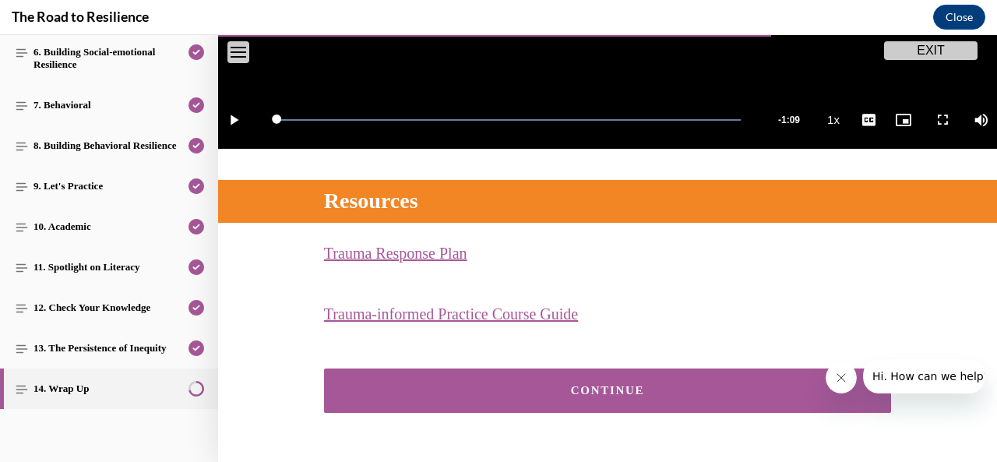
click at [566, 389] on div "CONTINUE" at bounding box center [607, 391] width 519 height 12
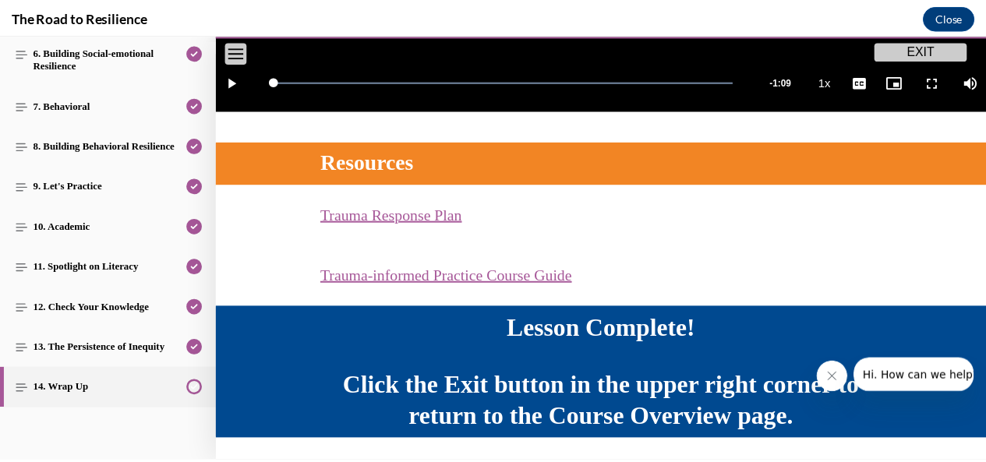
scroll to position [578, 0]
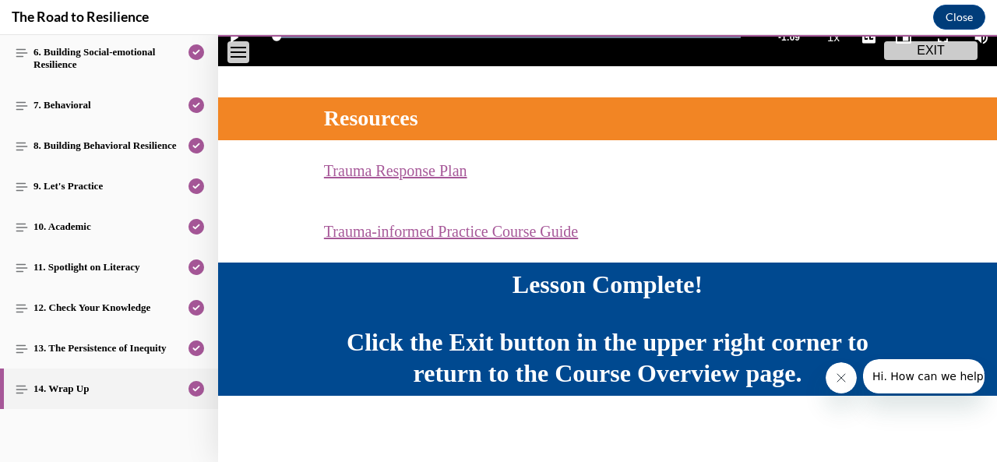
click at [946, 50] on button "EXIT" at bounding box center [931, 50] width 94 height 19
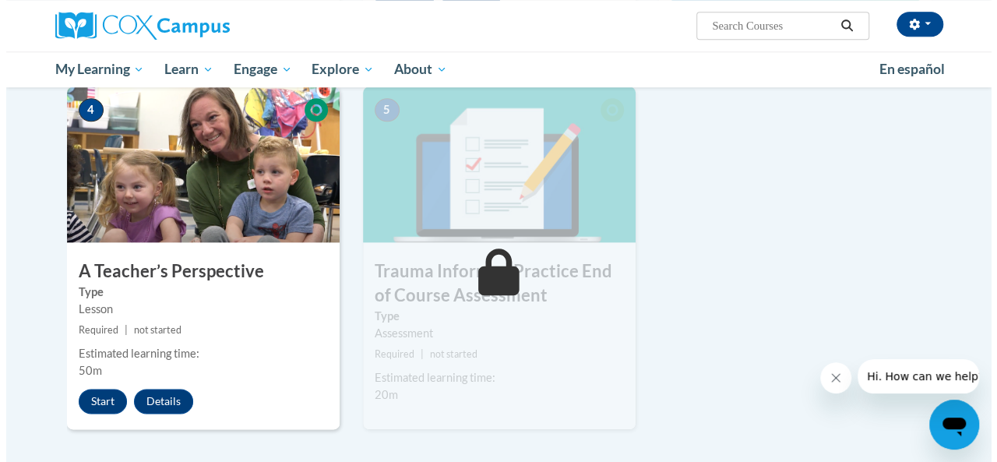
scroll to position [751, 0]
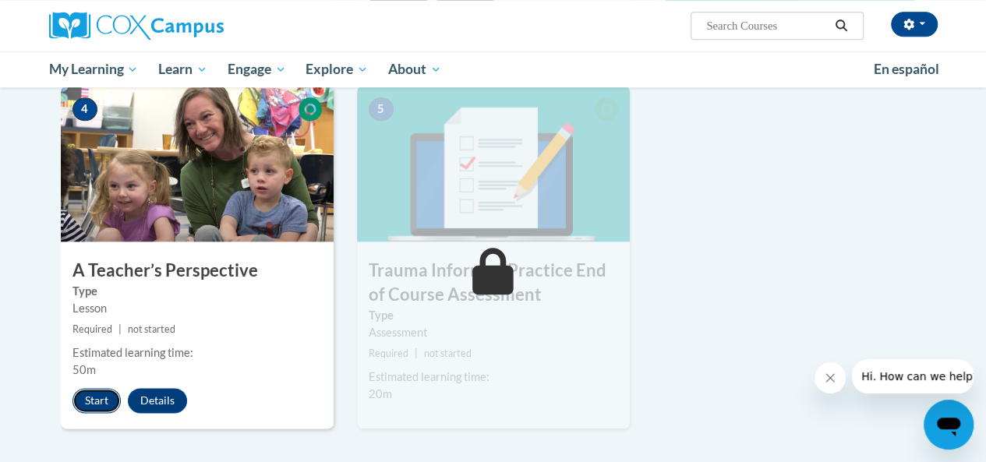
click at [96, 399] on button "Start" at bounding box center [96, 400] width 48 height 25
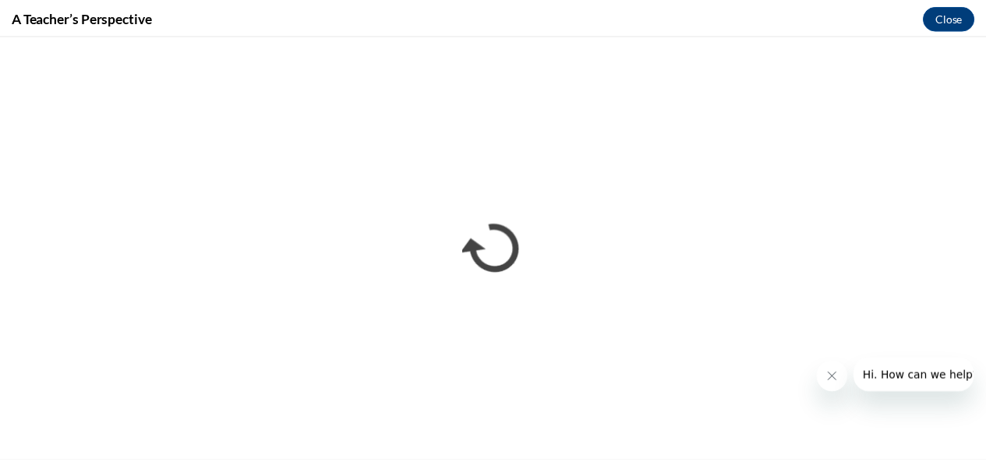
scroll to position [0, 0]
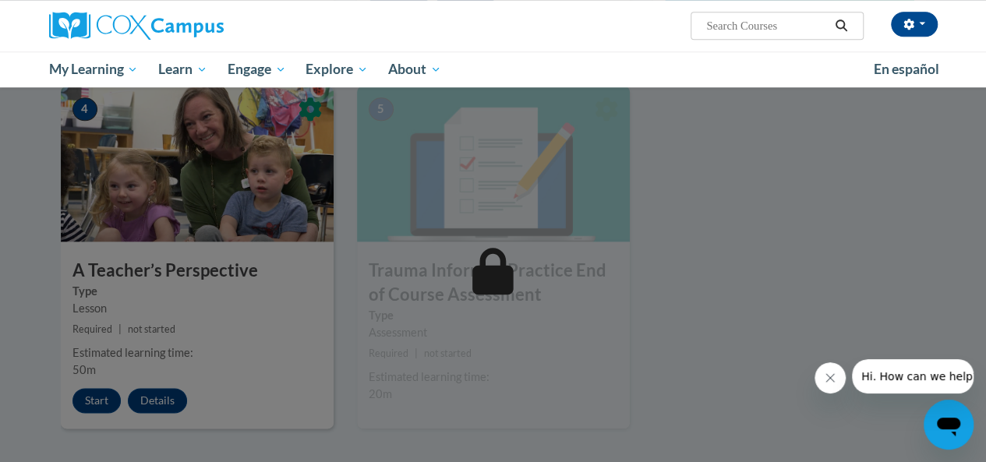
click at [662, 246] on div at bounding box center [493, 231] width 986 height 462
click at [107, 307] on div at bounding box center [493, 231] width 986 height 462
